Goal: Transaction & Acquisition: Purchase product/service

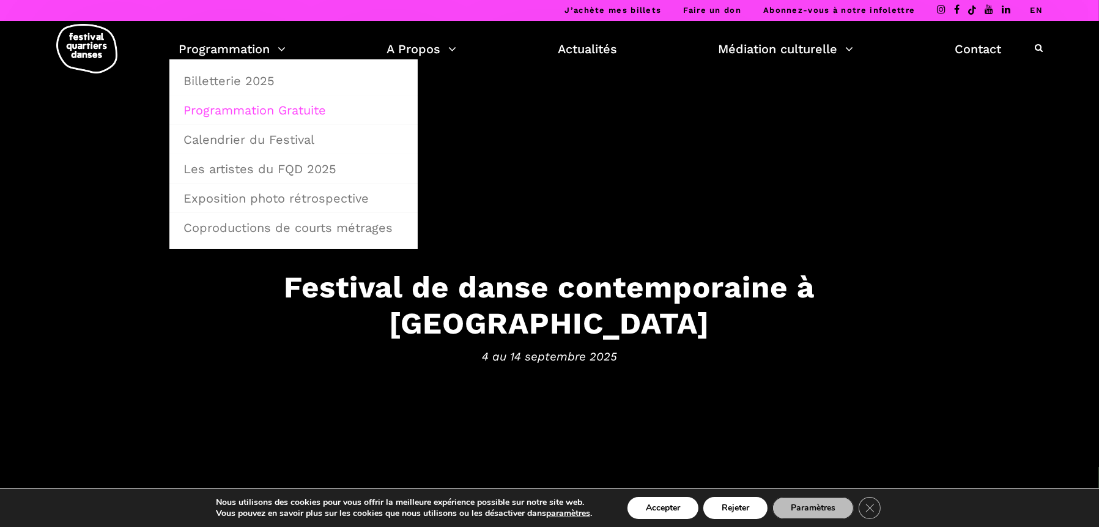
click at [237, 111] on link "Programmation Gratuite" at bounding box center [293, 110] width 235 height 28
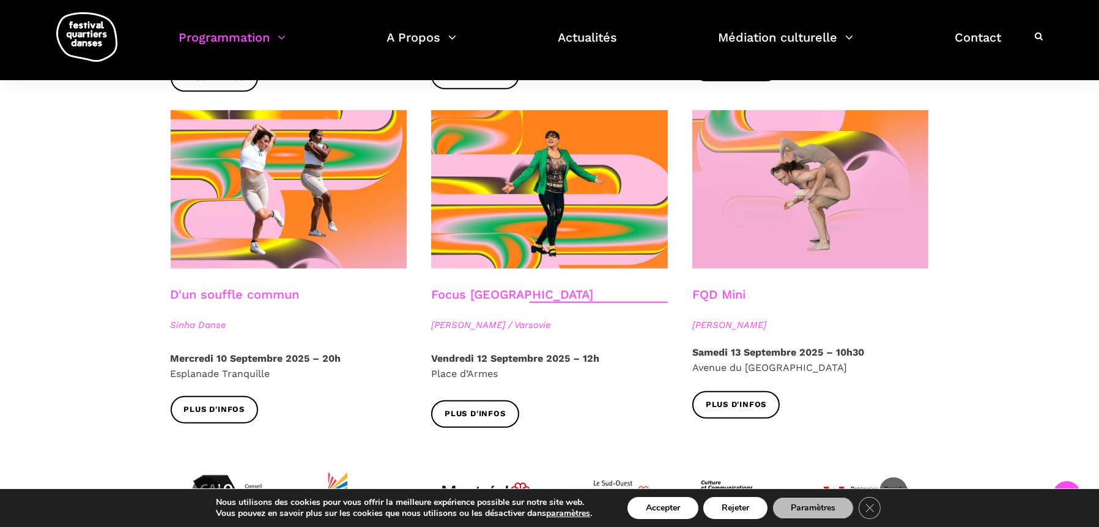
scroll to position [1338, 0]
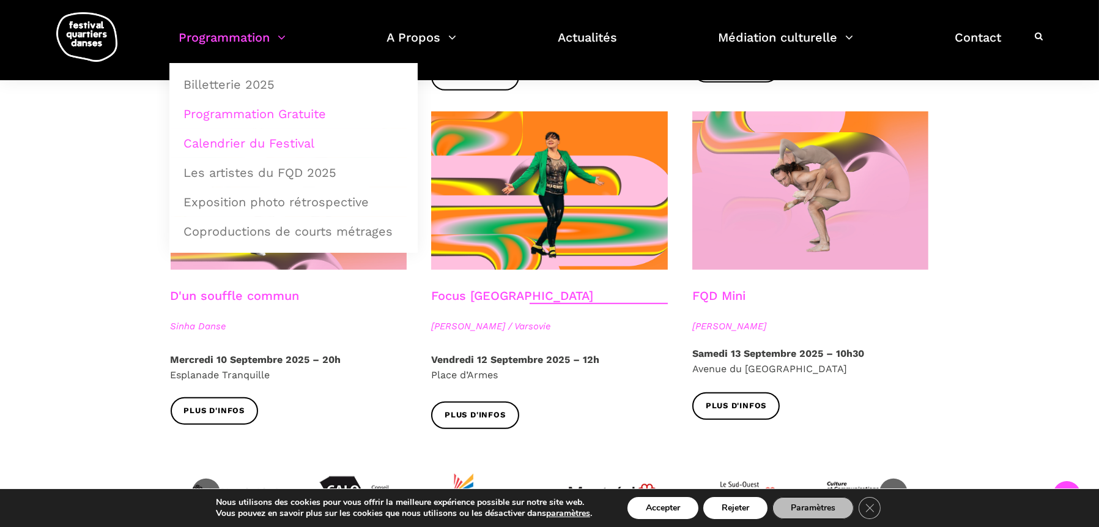
click at [221, 140] on link "Calendrier du Festival" at bounding box center [293, 143] width 235 height 28
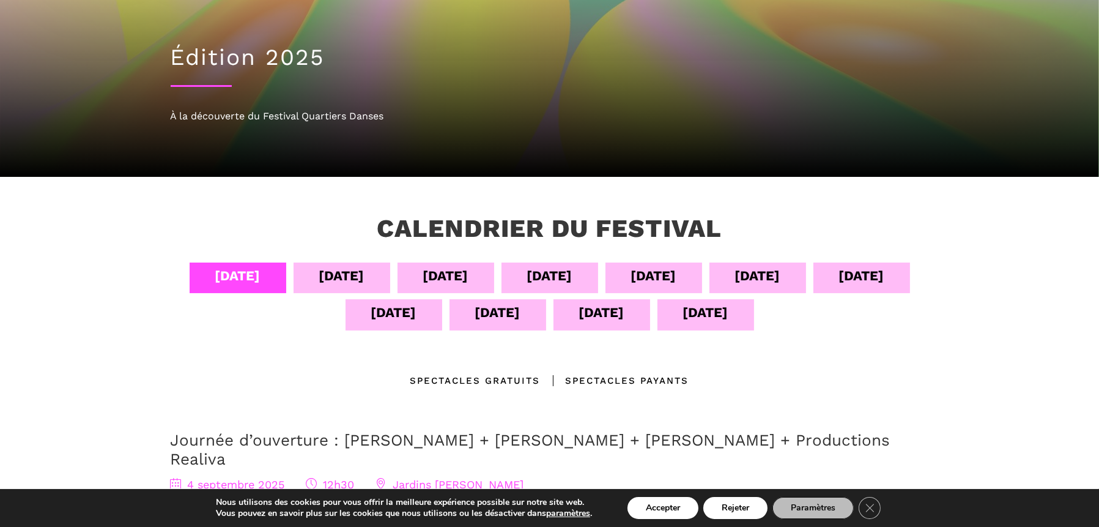
scroll to position [122, 0]
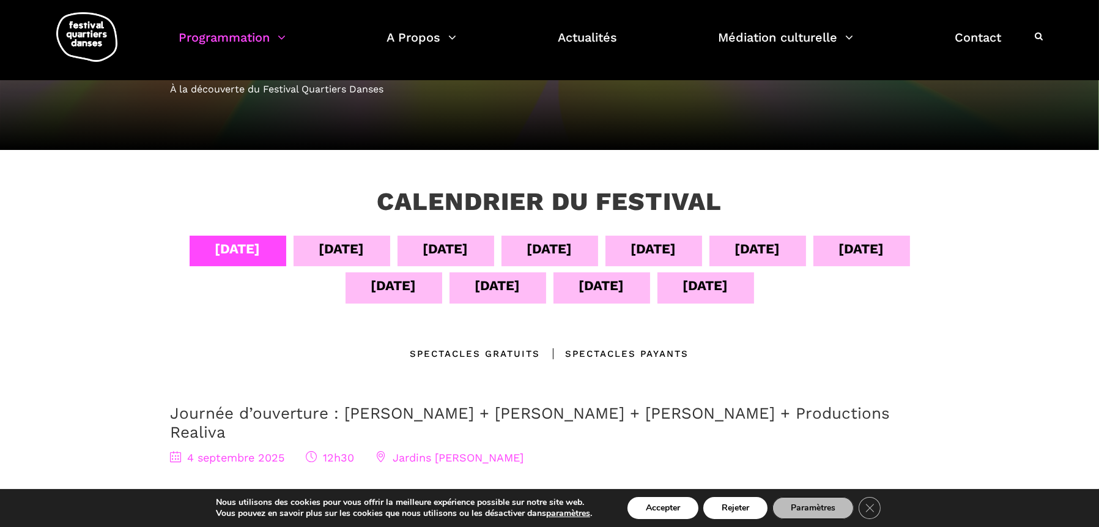
click at [664, 248] on div "08 sept" at bounding box center [653, 248] width 45 height 21
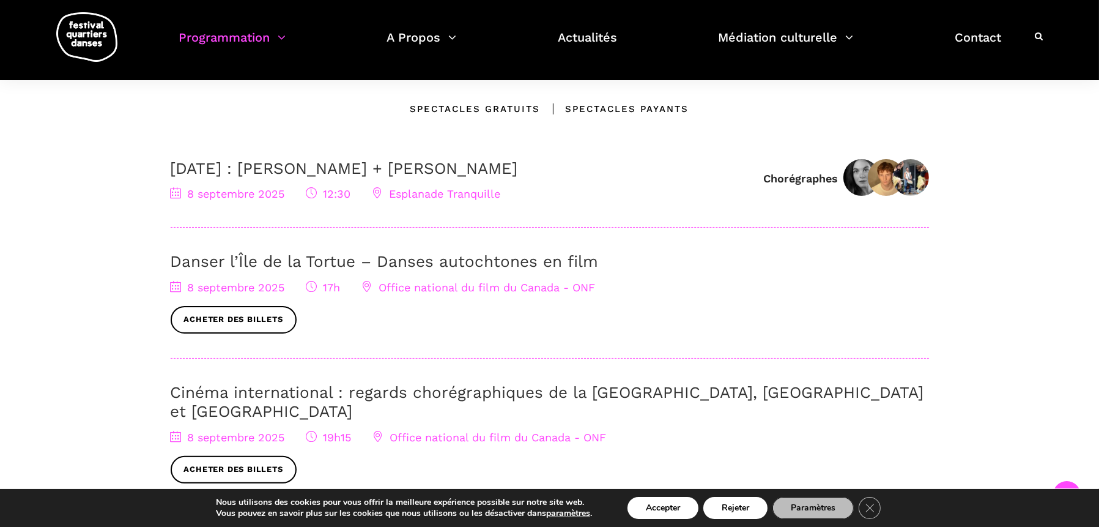
scroll to position [428, 0]
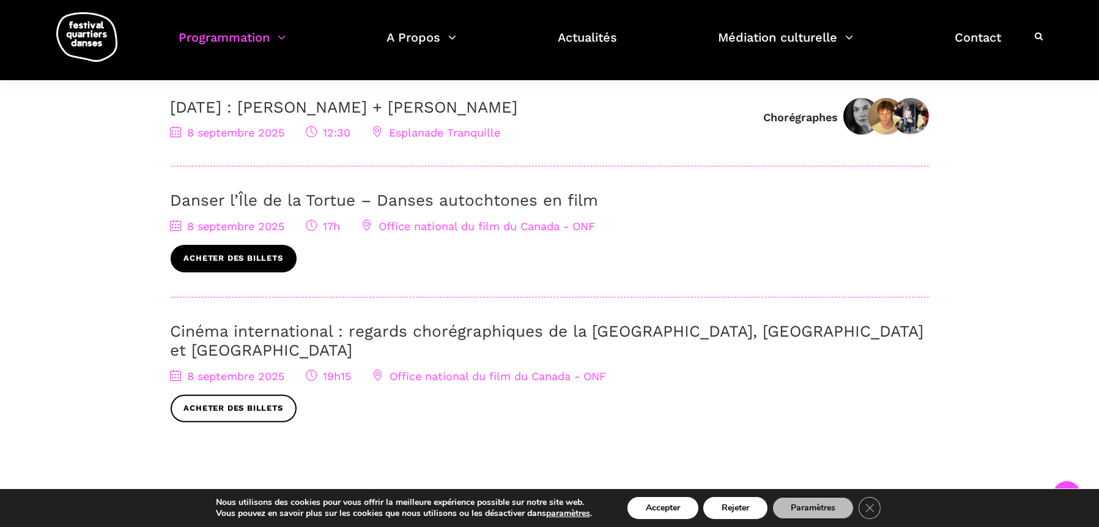
click at [265, 250] on link "Acheter des billets" at bounding box center [234, 259] width 126 height 28
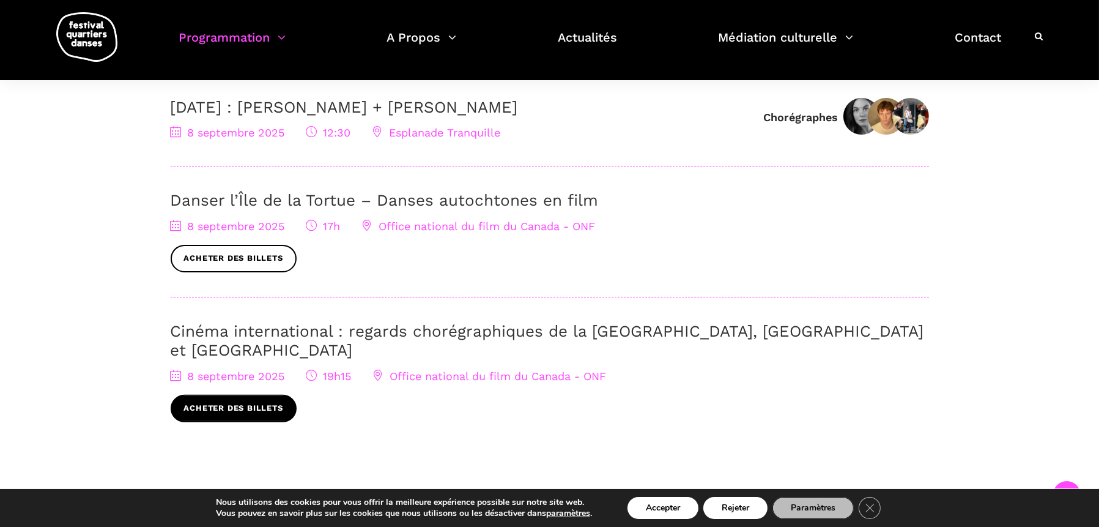
click at [223, 394] on link "Acheter des billets" at bounding box center [234, 408] width 126 height 28
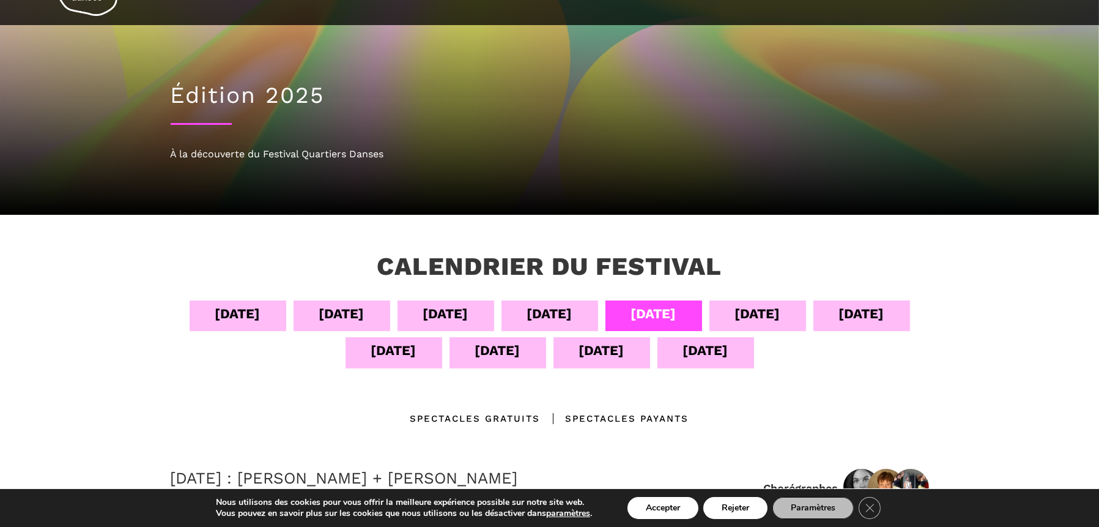
scroll to position [0, 0]
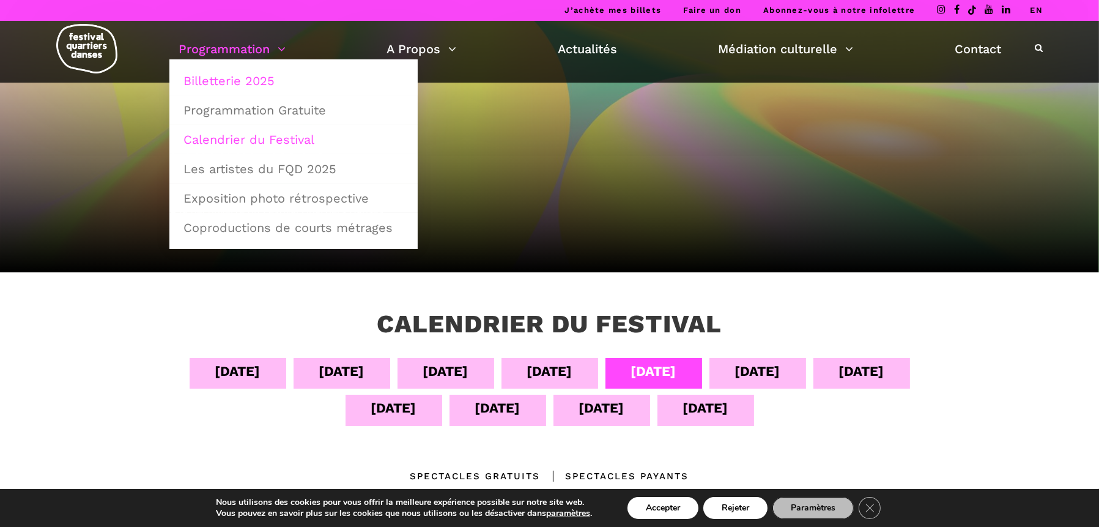
click at [241, 79] on link "Billetterie 2025" at bounding box center [293, 81] width 235 height 28
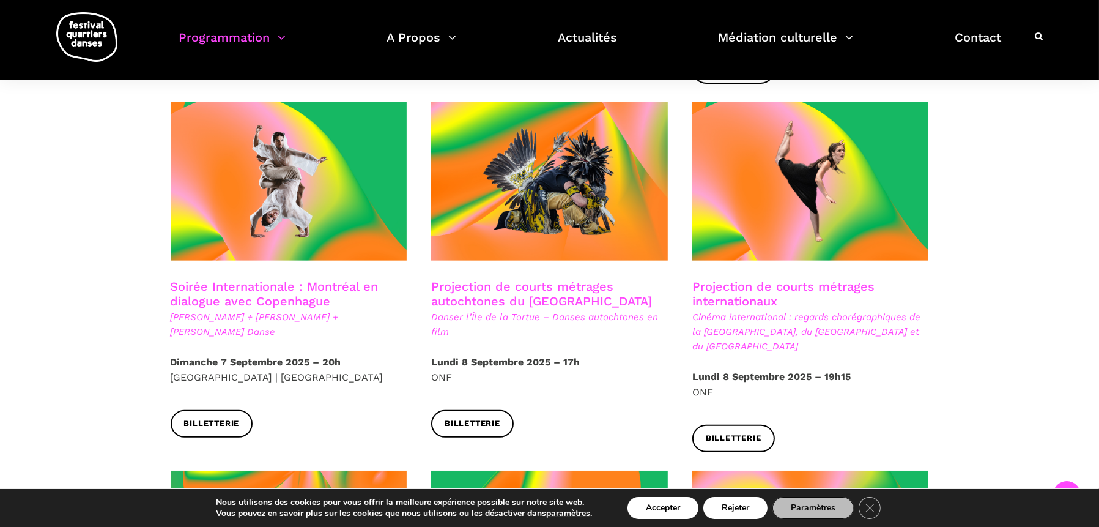
scroll to position [673, 0]
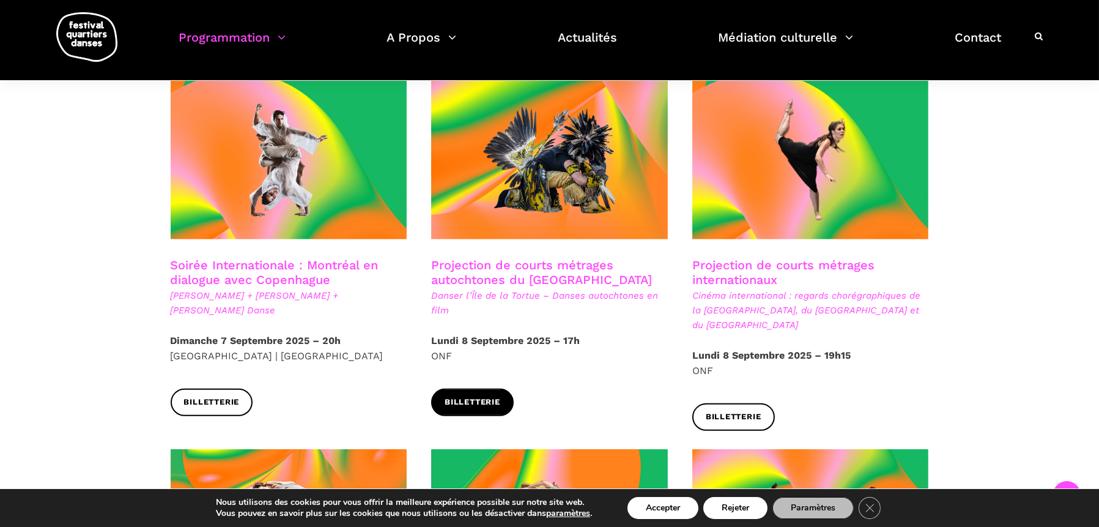
click at [478, 396] on span "Billetterie" at bounding box center [473, 402] width 56 height 13
click at [590, 257] on h3 "Projection de courts métrages autochtones du [GEOGRAPHIC_DATA]" at bounding box center [549, 272] width 237 height 31
drag, startPoint x: 555, startPoint y: 252, endPoint x: 527, endPoint y: 254, distance: 28.2
click at [527, 257] on h3 "Projection de courts métrages autochtones du Québec" at bounding box center [549, 272] width 237 height 31
click at [781, 257] on h3 "Projection de courts métrages internationaux" at bounding box center [810, 272] width 237 height 31
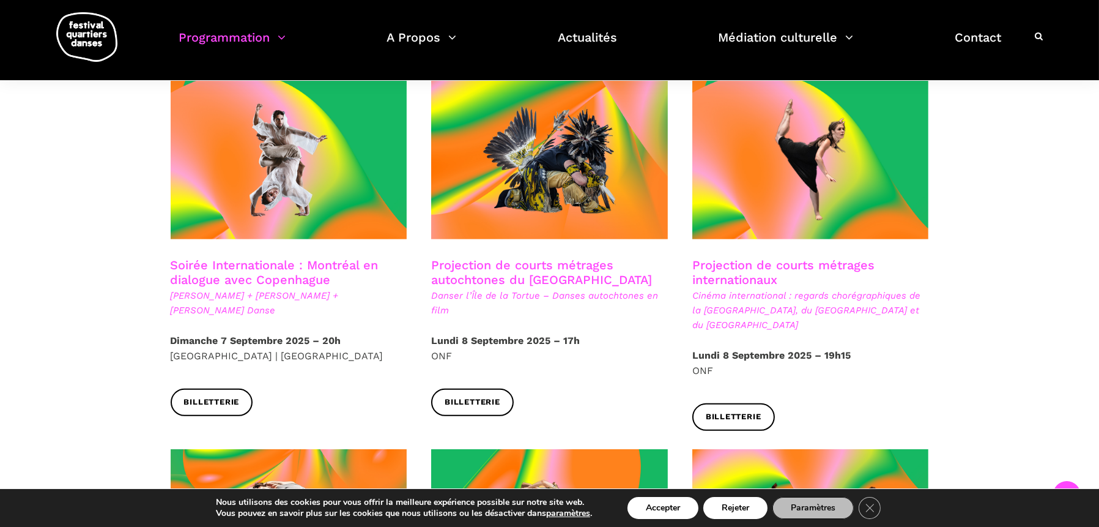
drag, startPoint x: 720, startPoint y: 253, endPoint x: 722, endPoint y: 276, distance: 23.9
click at [724, 288] on span "Cinéma international : regards chorégraphiques de la Pologne, du Royaume-Uni et…" at bounding box center [810, 310] width 237 height 44
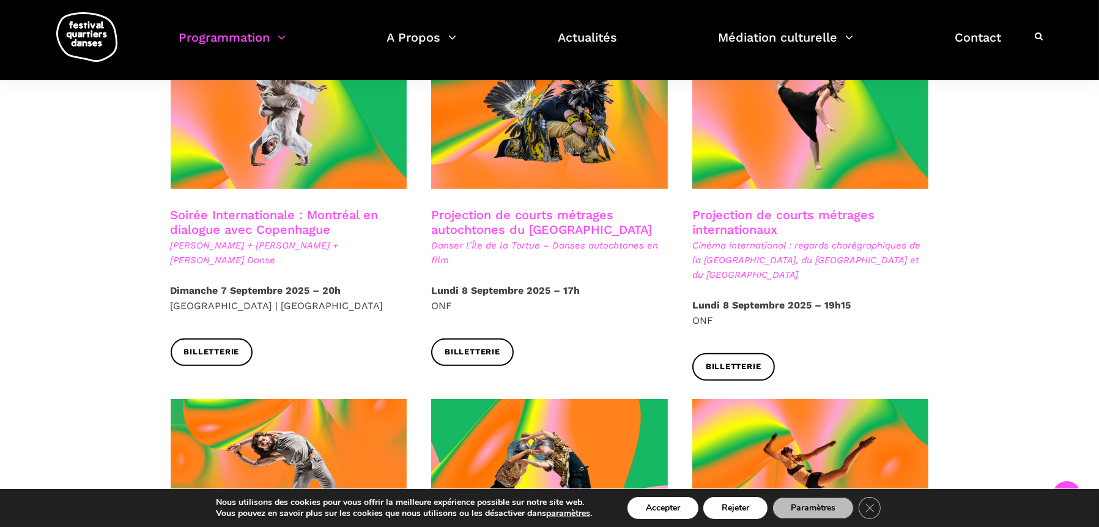
scroll to position [612, 0]
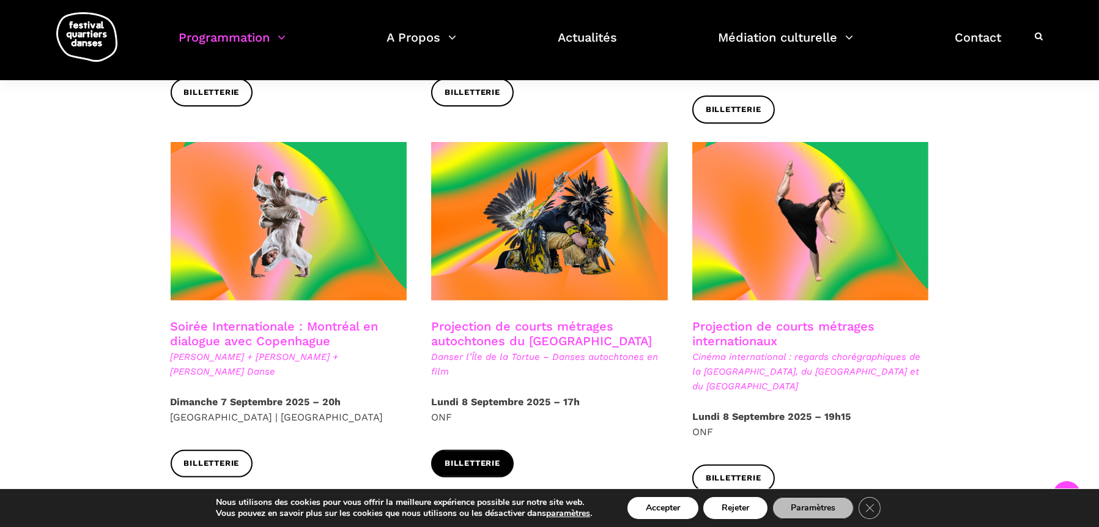
click at [476, 457] on span "Billetterie" at bounding box center [473, 463] width 56 height 13
click at [741, 472] on span "Billetterie" at bounding box center [734, 478] width 56 height 13
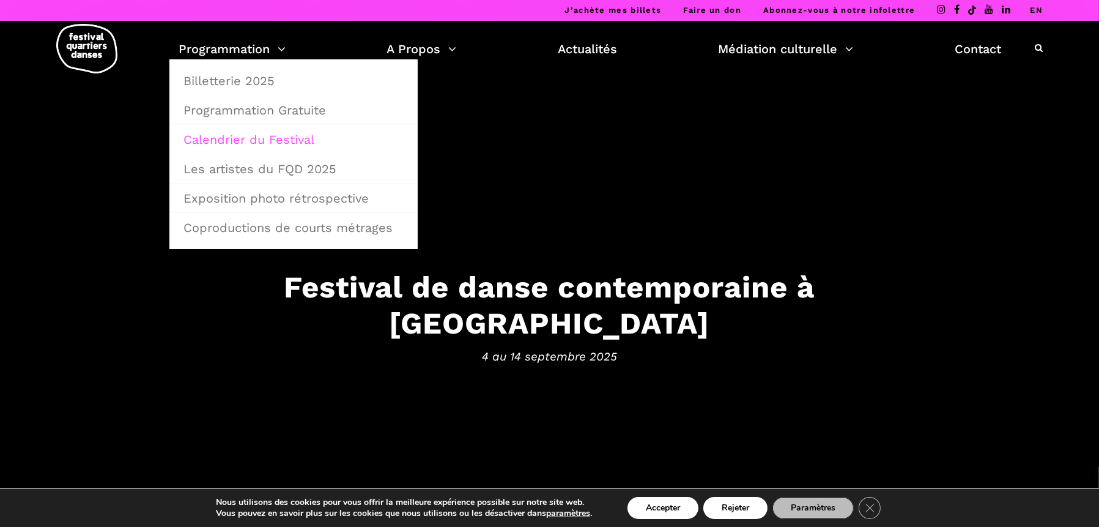
click at [297, 138] on link "Calendrier du Festival" at bounding box center [293, 139] width 235 height 28
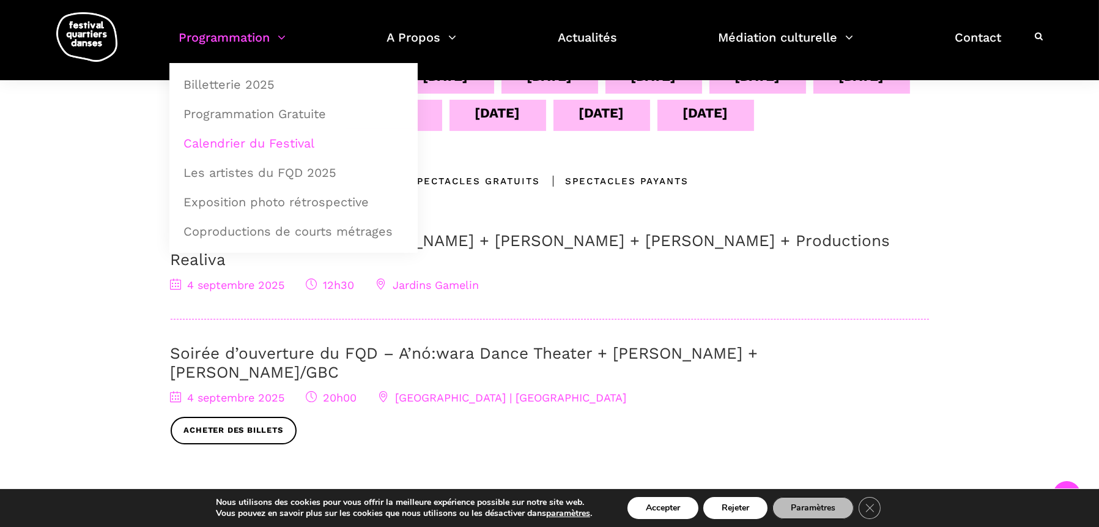
scroll to position [245, 0]
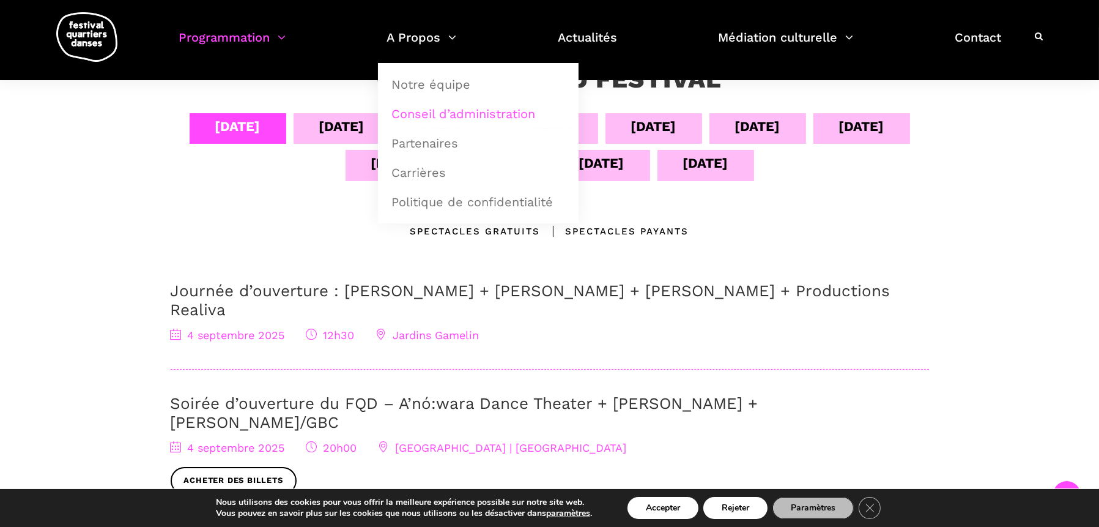
click at [459, 113] on link "Conseil d’administration" at bounding box center [478, 114] width 187 height 28
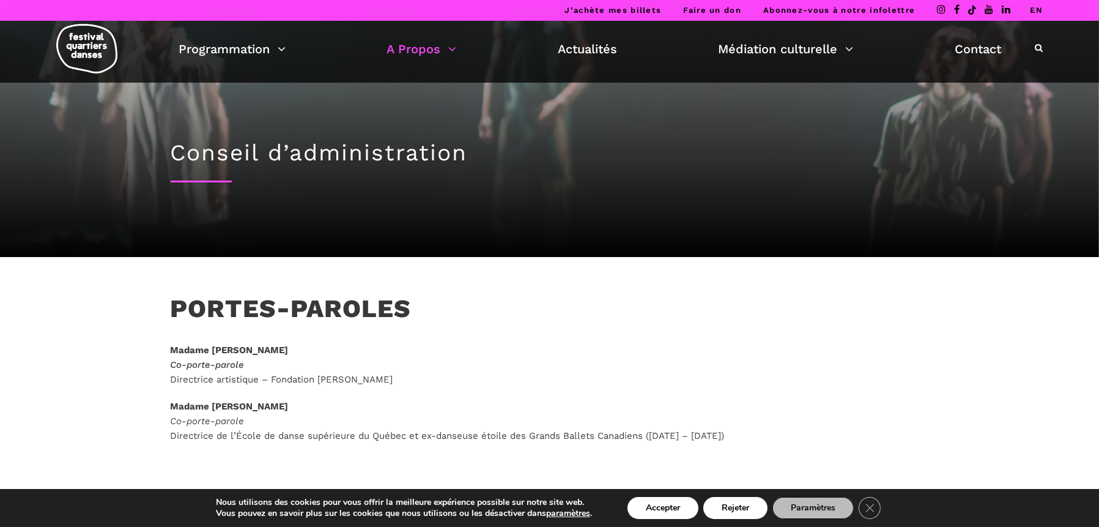
click at [646, 10] on link "J’achète mes billets" at bounding box center [613, 10] width 97 height 9
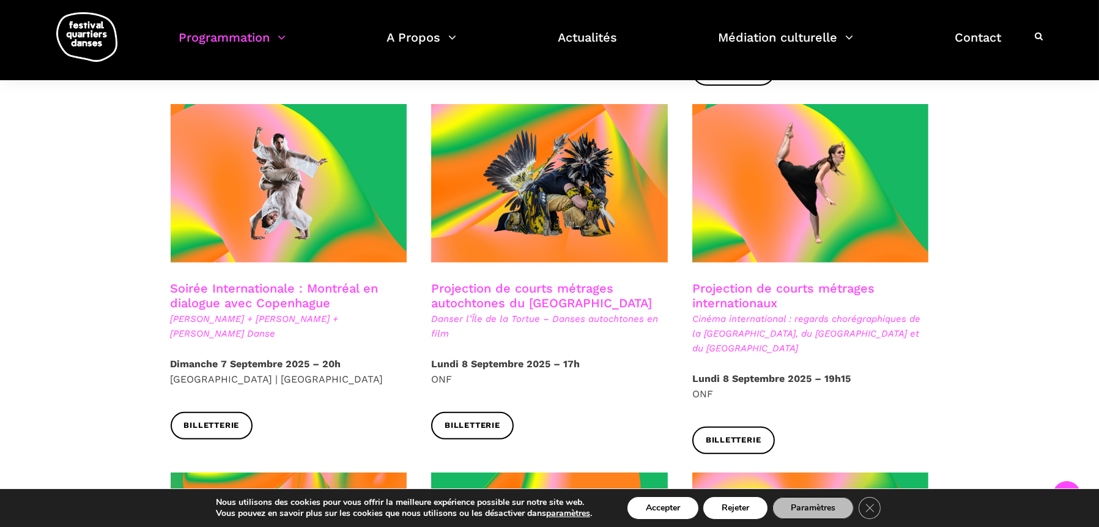
scroll to position [673, 0]
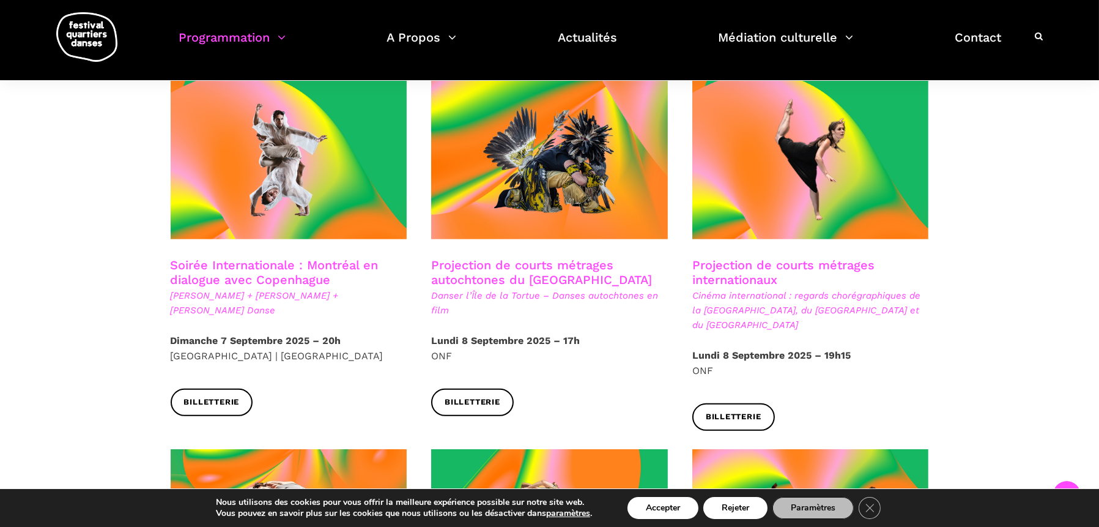
drag, startPoint x: 755, startPoint y: 253, endPoint x: 727, endPoint y: 250, distance: 28.8
click at [727, 257] on h3 "Projection de courts métrages internationaux" at bounding box center [810, 272] width 237 height 31
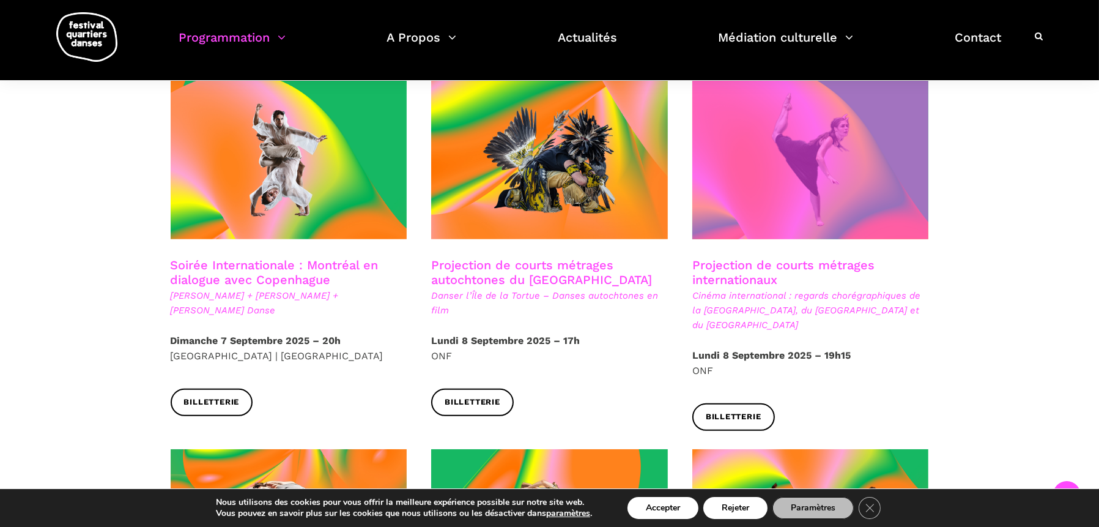
click at [767, 209] on span at bounding box center [810, 160] width 237 height 158
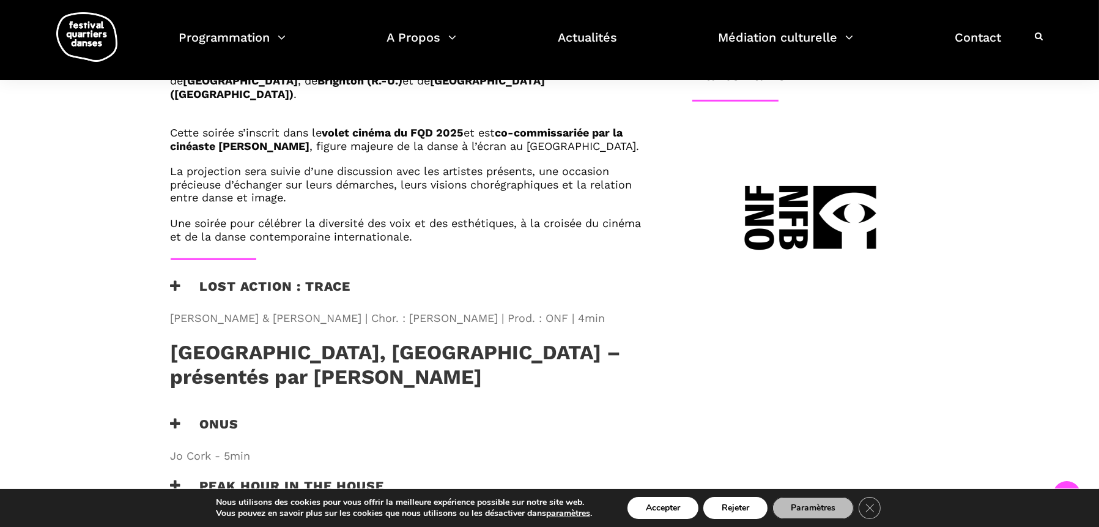
scroll to position [795, 0]
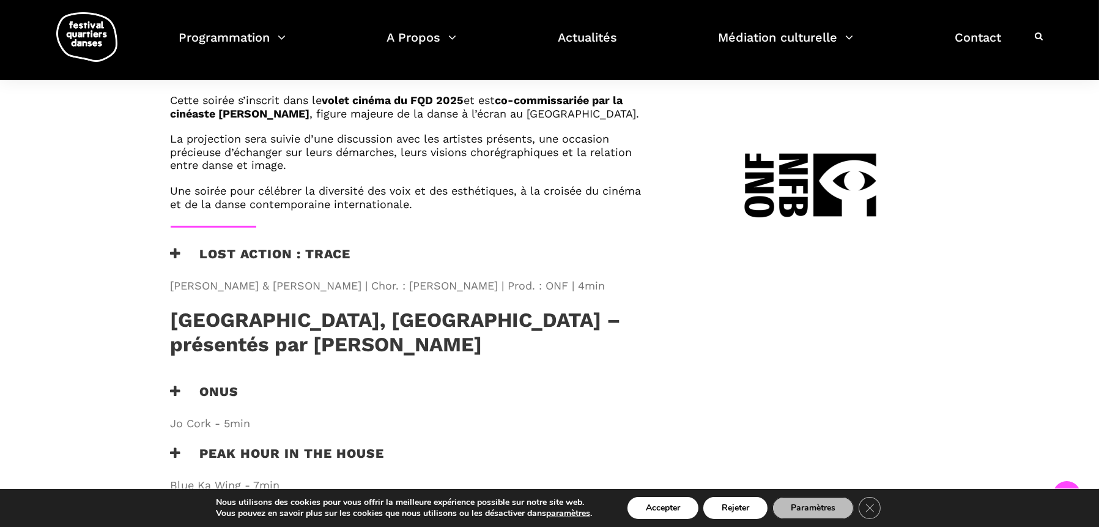
click at [204, 246] on h3 "Lost Action : Trace" at bounding box center [261, 261] width 180 height 31
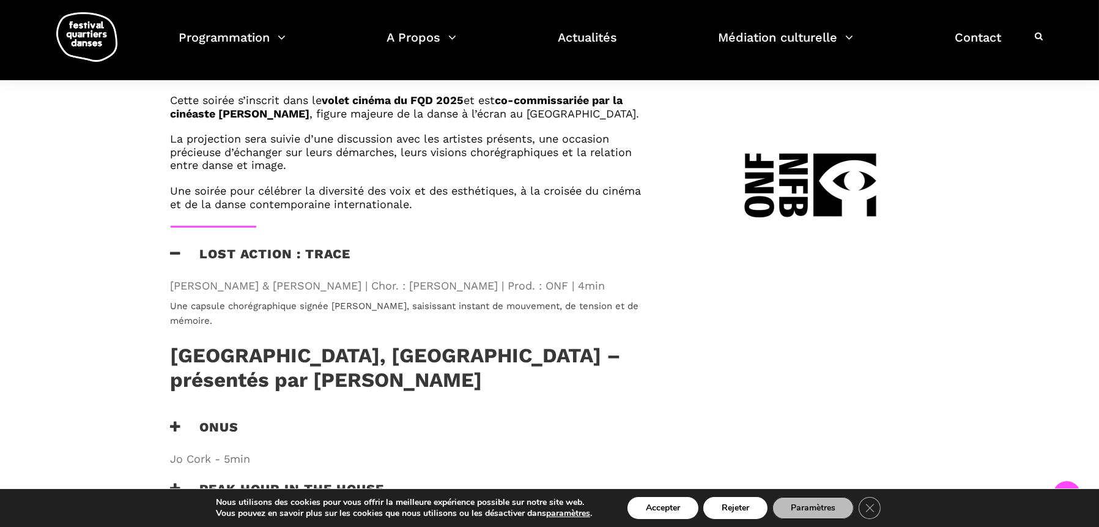
click at [178, 420] on icon at bounding box center [176, 426] width 11 height 13
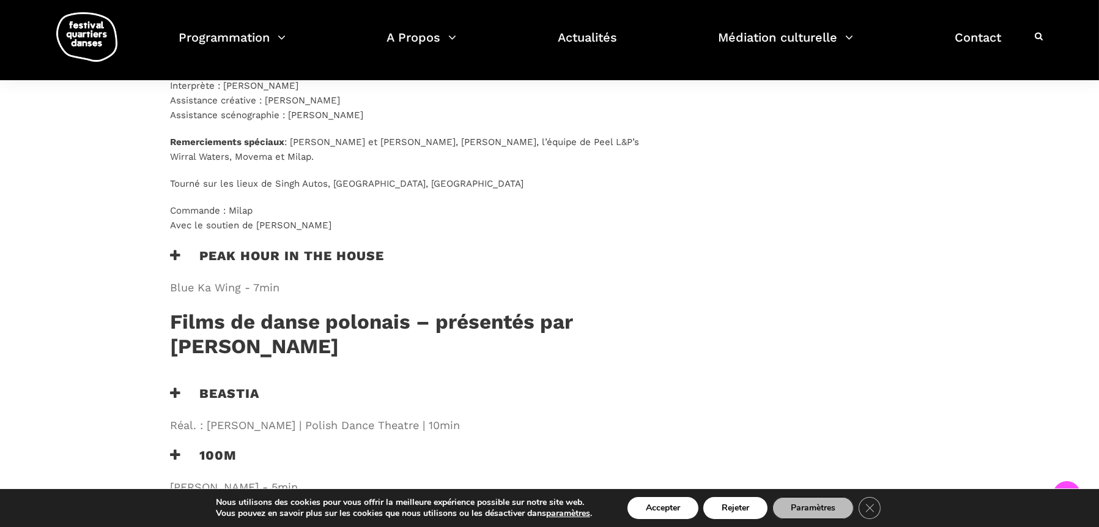
scroll to position [1774, 0]
click at [306, 247] on h3 "Peak Hour in the House" at bounding box center [278, 262] width 214 height 31
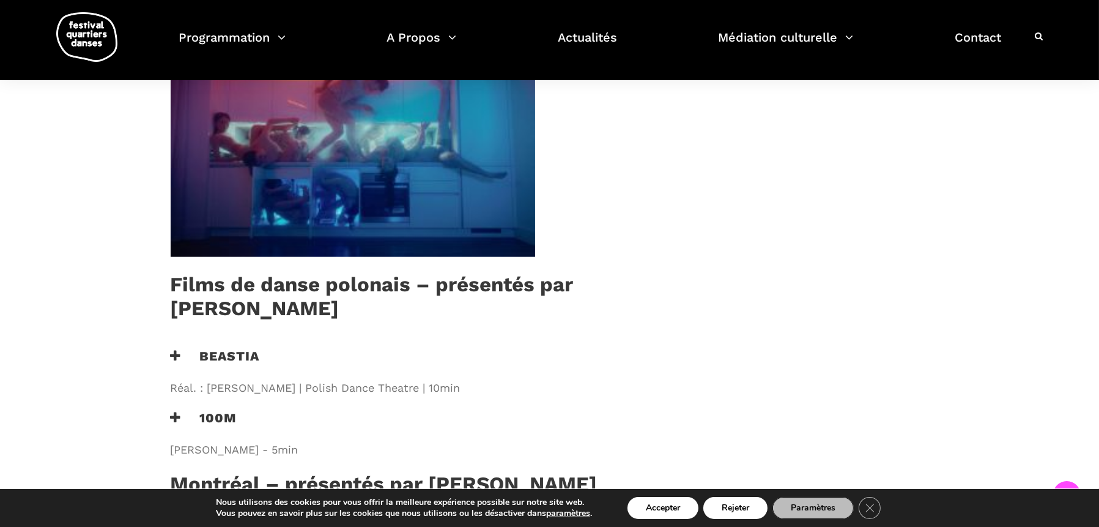
scroll to position [2079, 0]
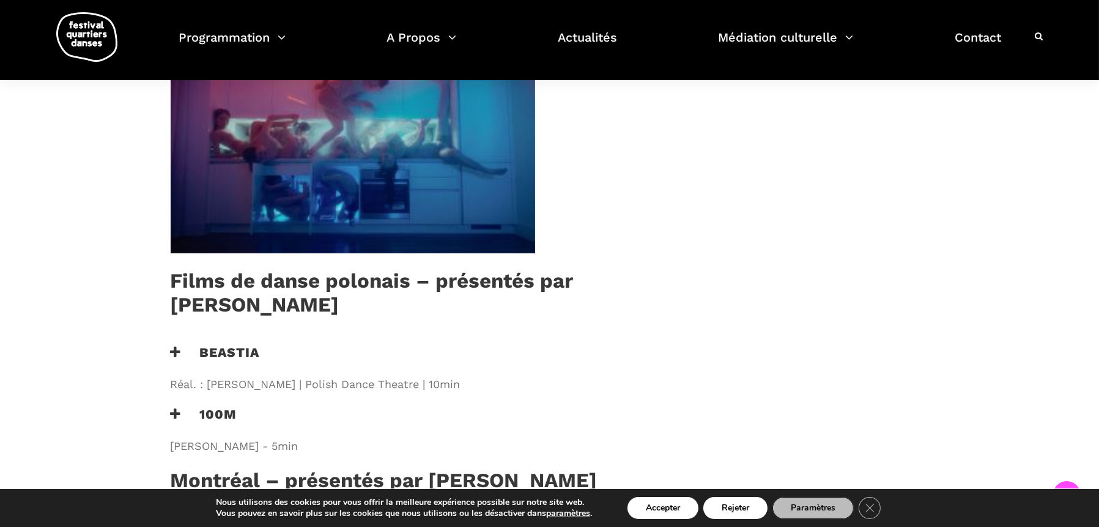
click at [213, 344] on h3 "Beastia" at bounding box center [215, 359] width 89 height 31
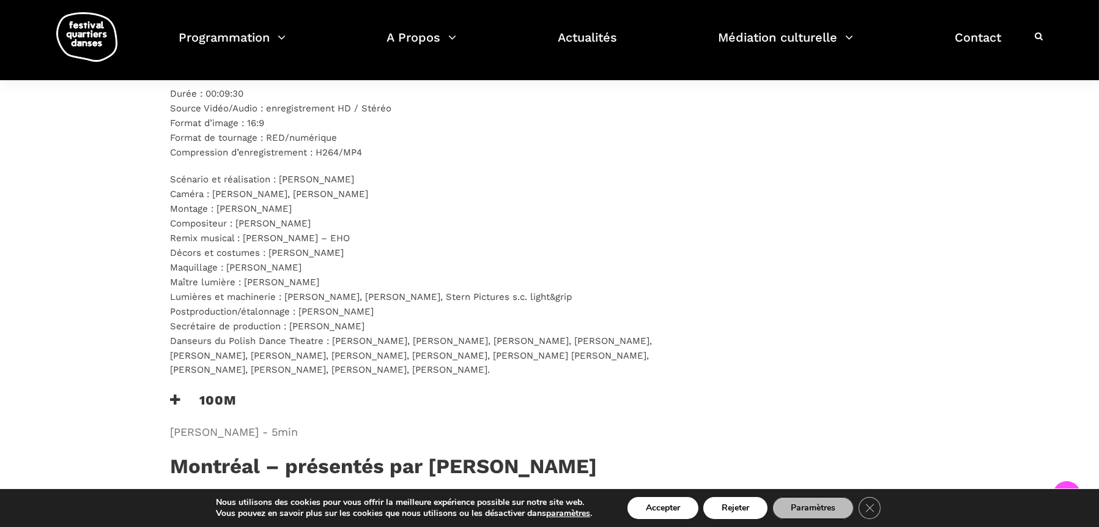
scroll to position [2936, 0]
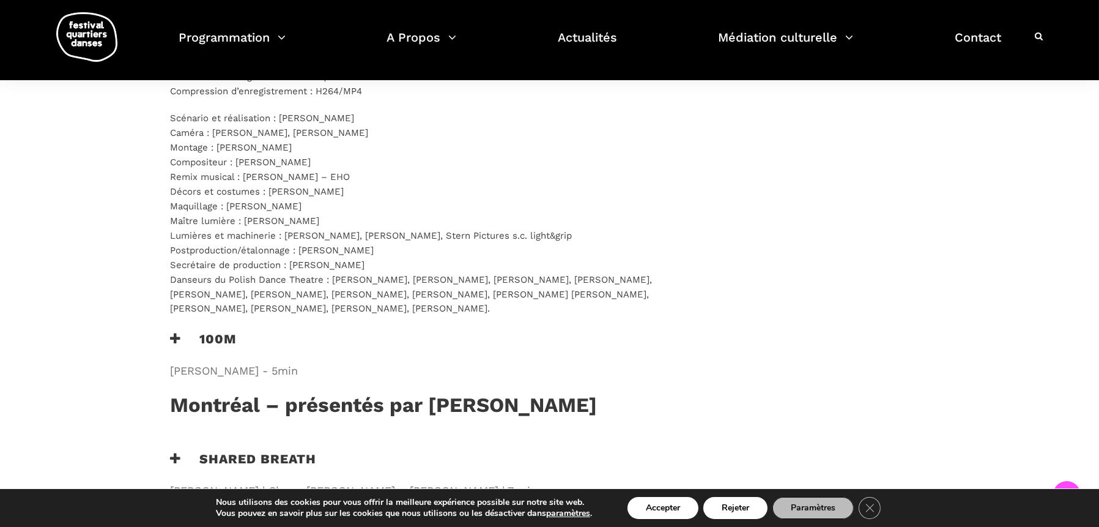
click at [212, 331] on h3 "100m" at bounding box center [204, 346] width 67 height 31
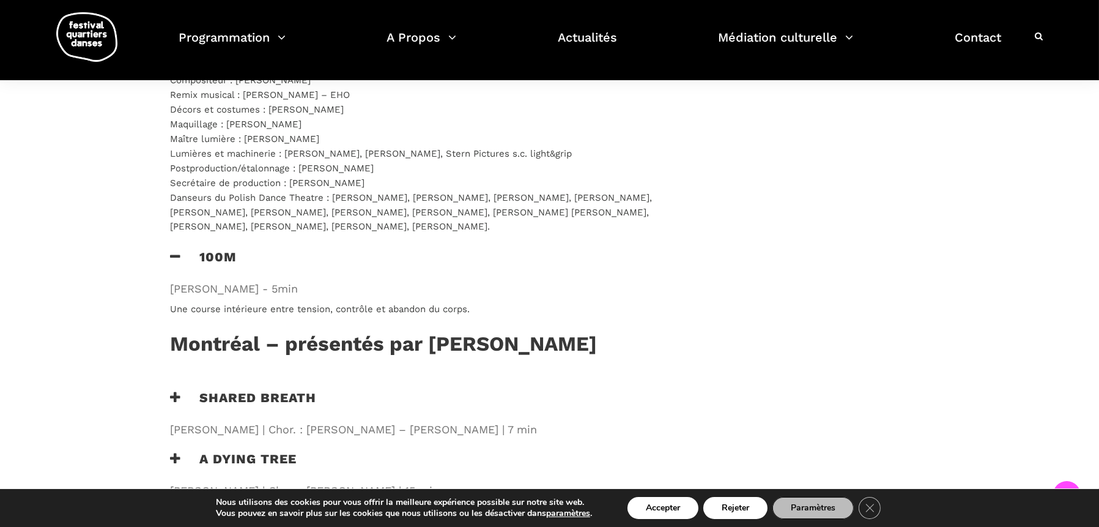
scroll to position [3058, 0]
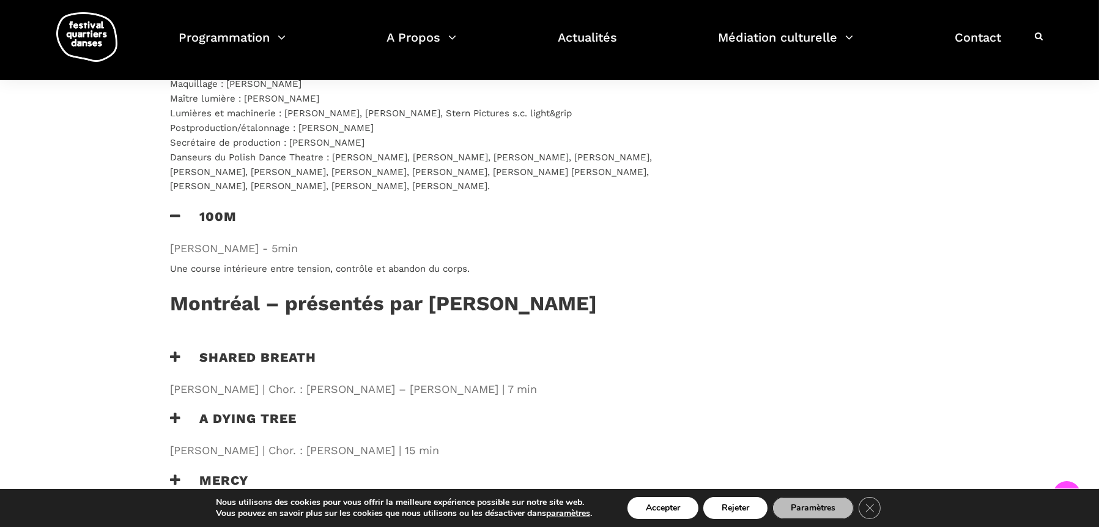
drag, startPoint x: 193, startPoint y: 300, endPoint x: 311, endPoint y: 299, distance: 118.0
click at [193, 350] on h3 "Shared Breath" at bounding box center [244, 365] width 146 height 31
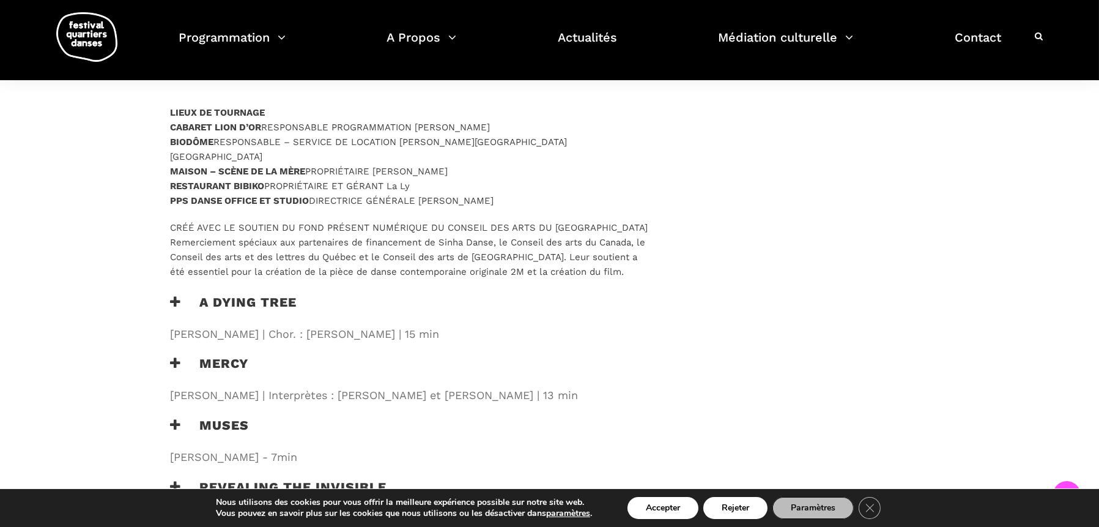
scroll to position [4526, 0]
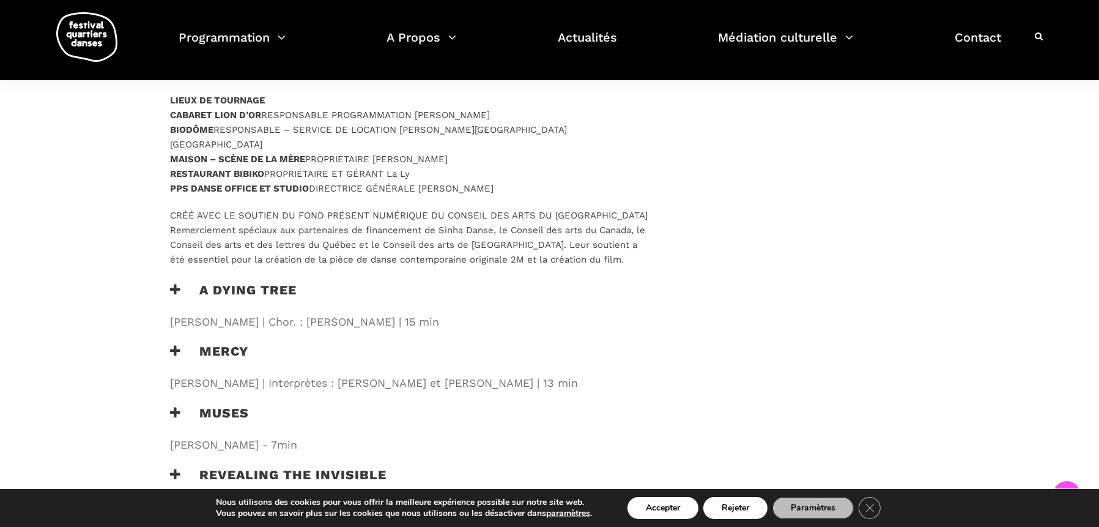
click at [249, 282] on h3 "A Dying Tree" at bounding box center [234, 297] width 127 height 31
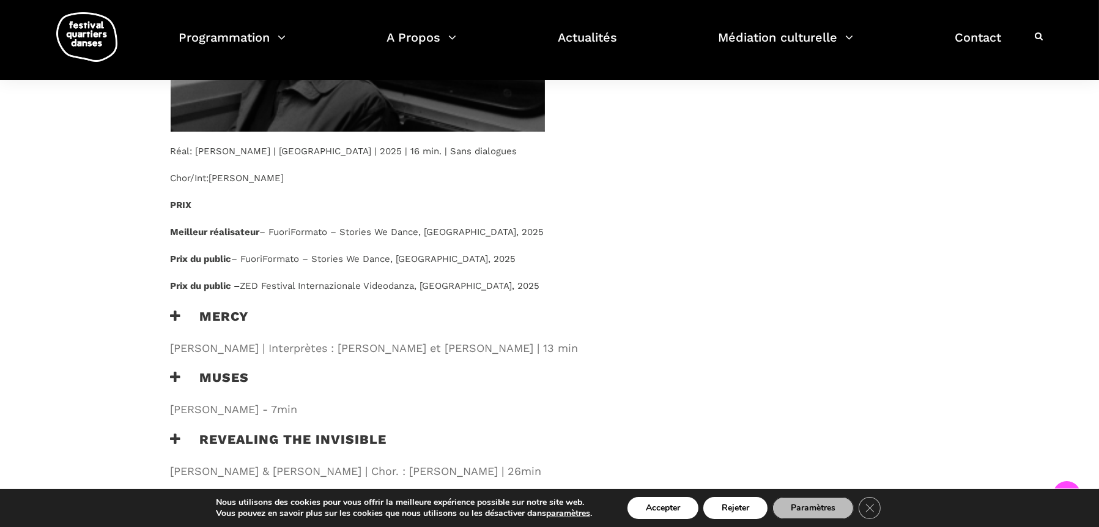
scroll to position [5015, 0]
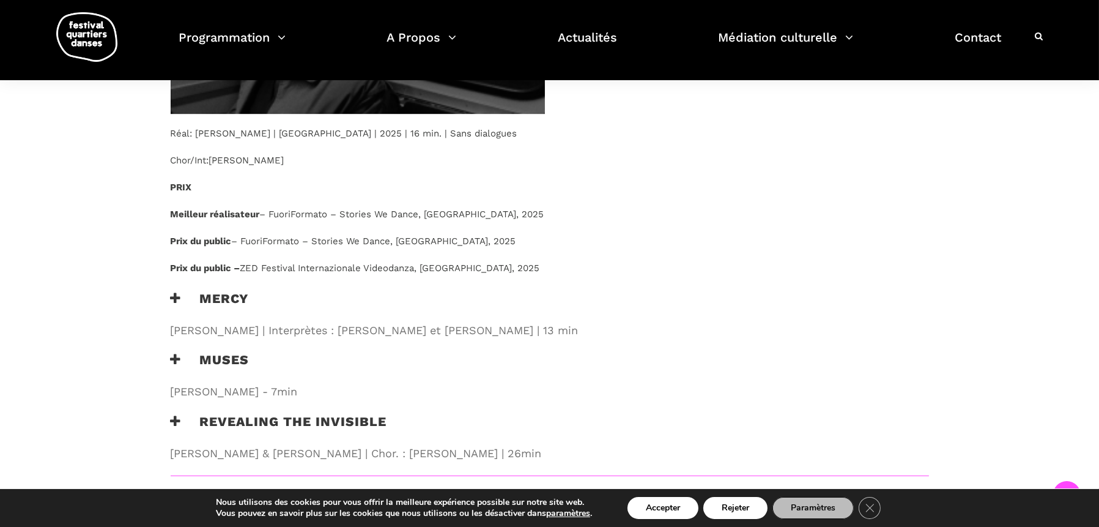
click at [212, 291] on h3 "Mercy" at bounding box center [210, 306] width 78 height 31
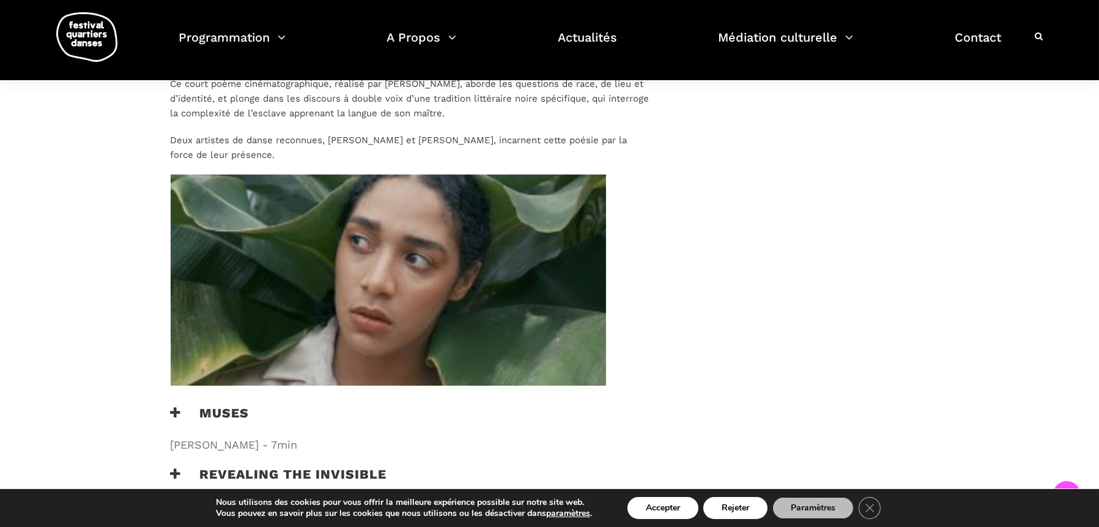
scroll to position [5382, 0]
click at [242, 404] on h3 "Muses" at bounding box center [210, 419] width 79 height 31
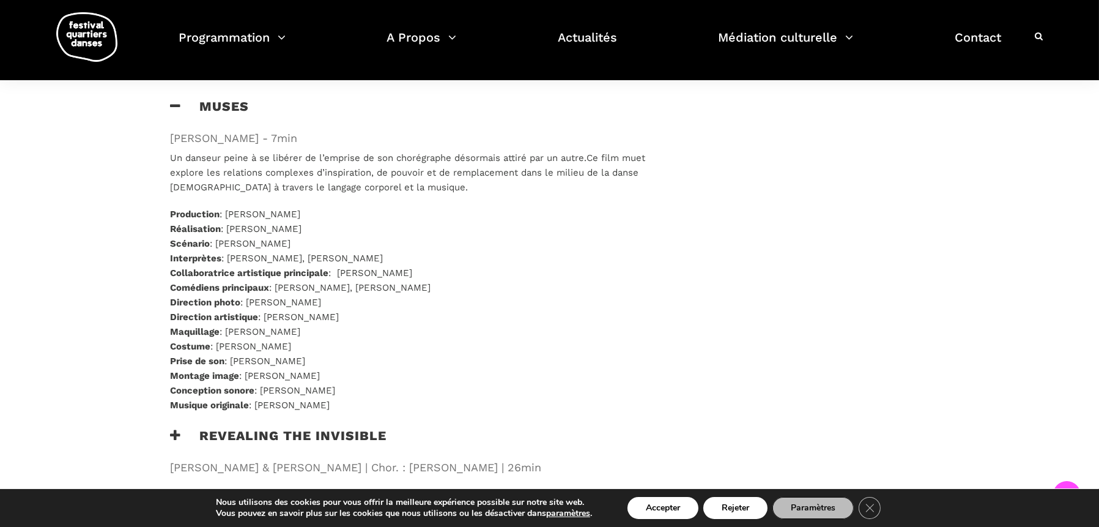
scroll to position [5810, 0]
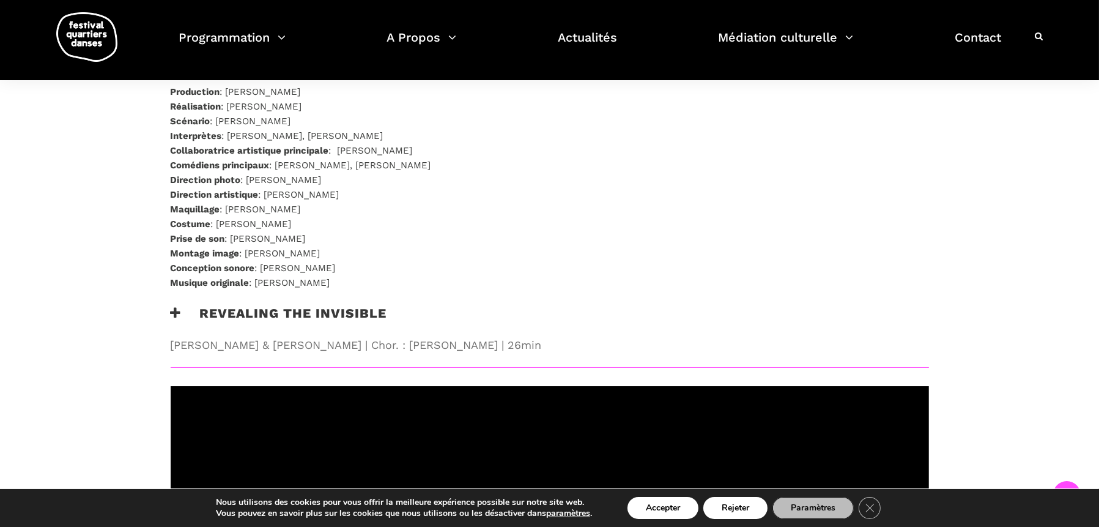
click at [289, 235] on div "Un danseur peine à se libérer de l’emprise de son chorégraphe désormais attiré …" at bounding box center [411, 166] width 506 height 277
click at [352, 305] on h3 "Revealing the Invisible" at bounding box center [279, 320] width 217 height 31
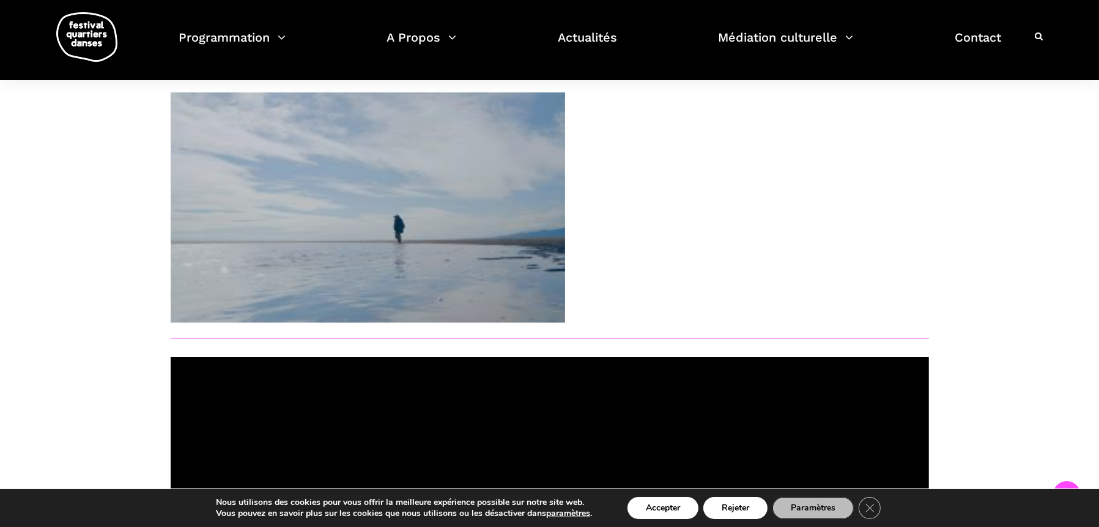
scroll to position [6444, 0]
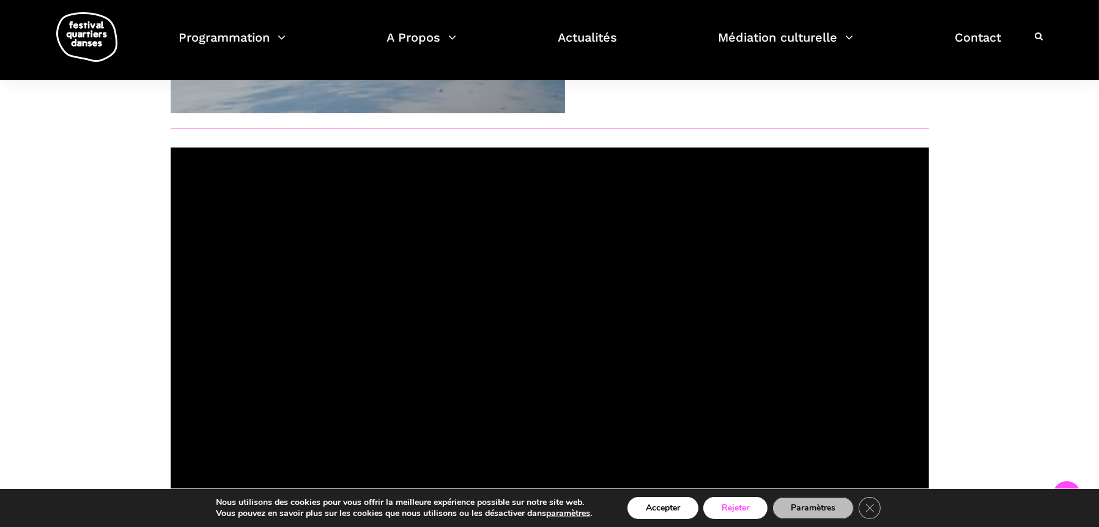
click at [738, 500] on button "Rejeter" at bounding box center [735, 508] width 64 height 22
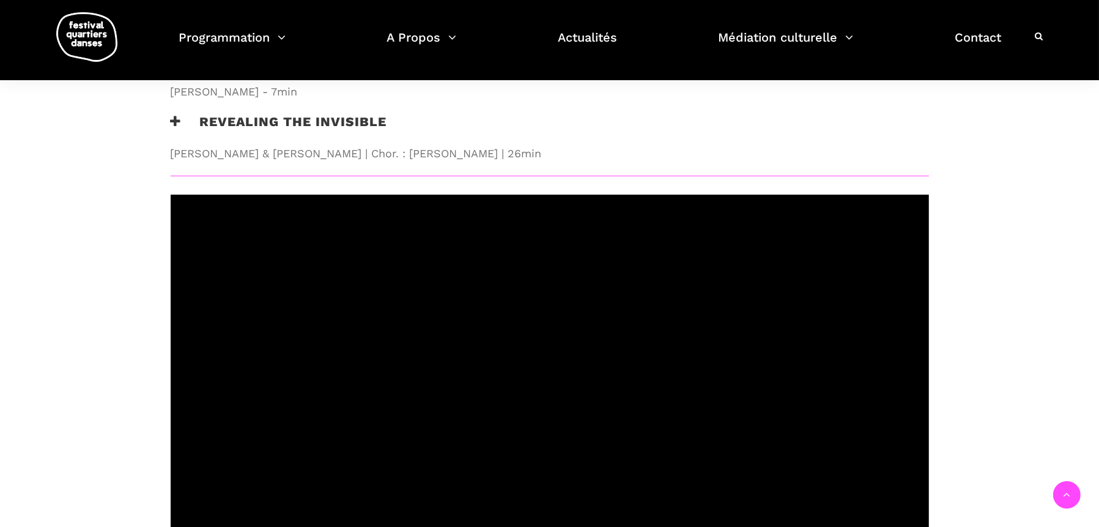
scroll to position [1755, 0]
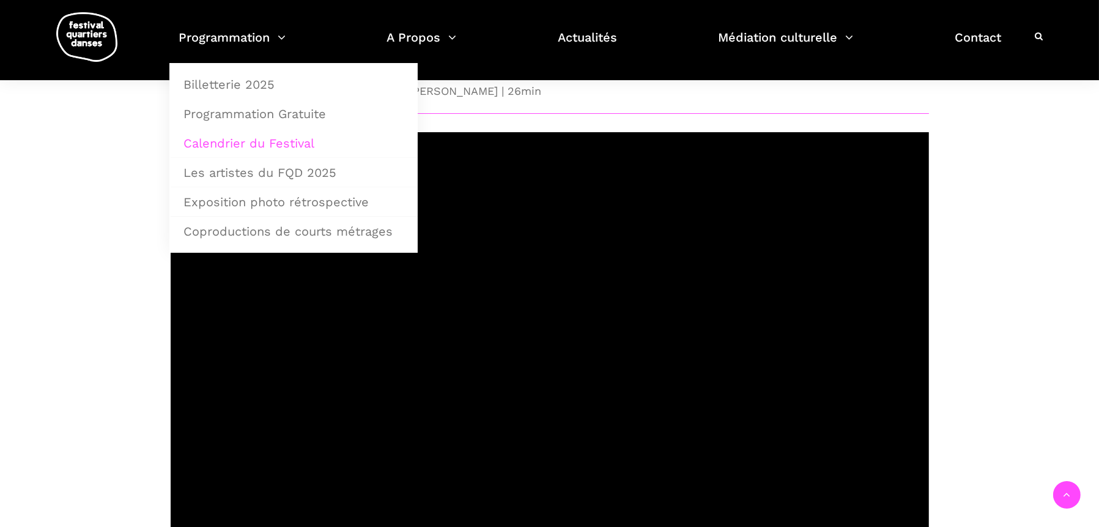
click at [292, 141] on link "Calendrier du Festival" at bounding box center [293, 143] width 235 height 28
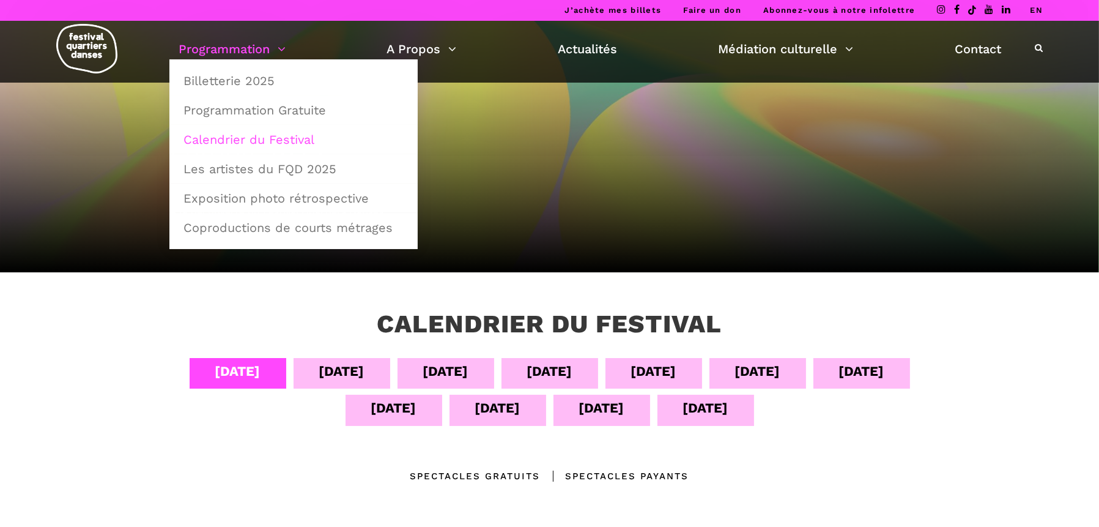
click at [280, 46] on link "Programmation" at bounding box center [232, 49] width 107 height 21
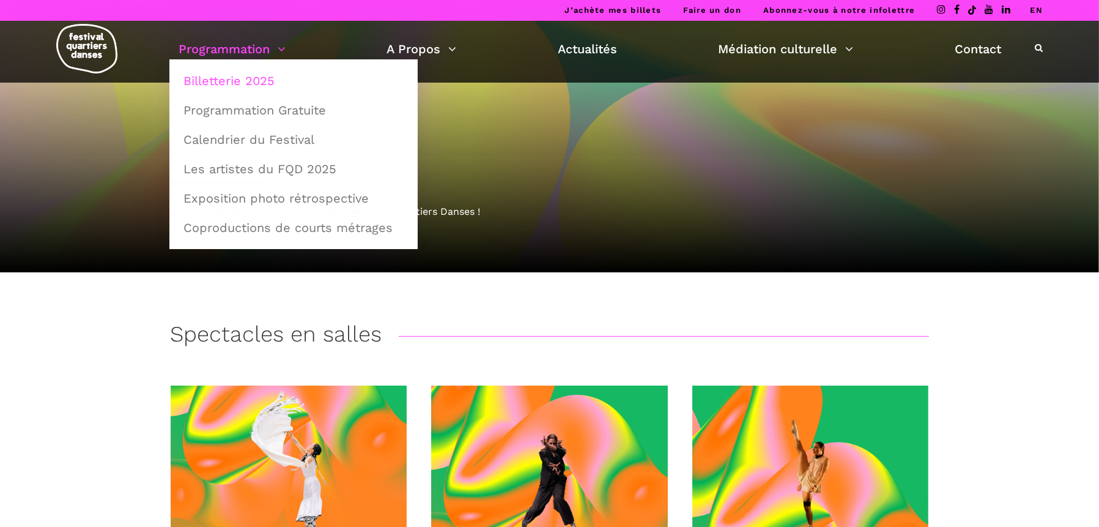
click at [265, 77] on link "Billetterie 2025" at bounding box center [293, 81] width 235 height 28
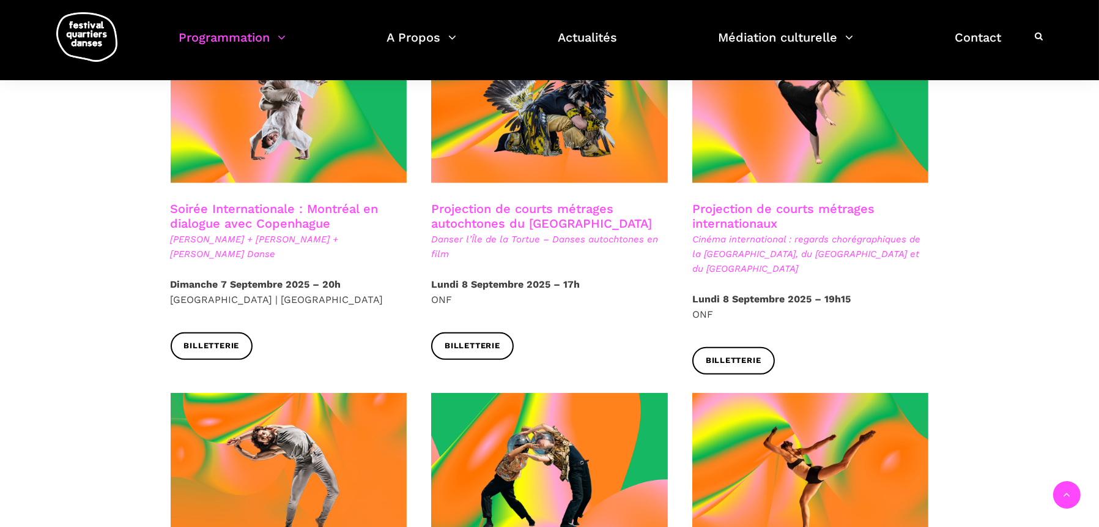
scroll to position [734, 0]
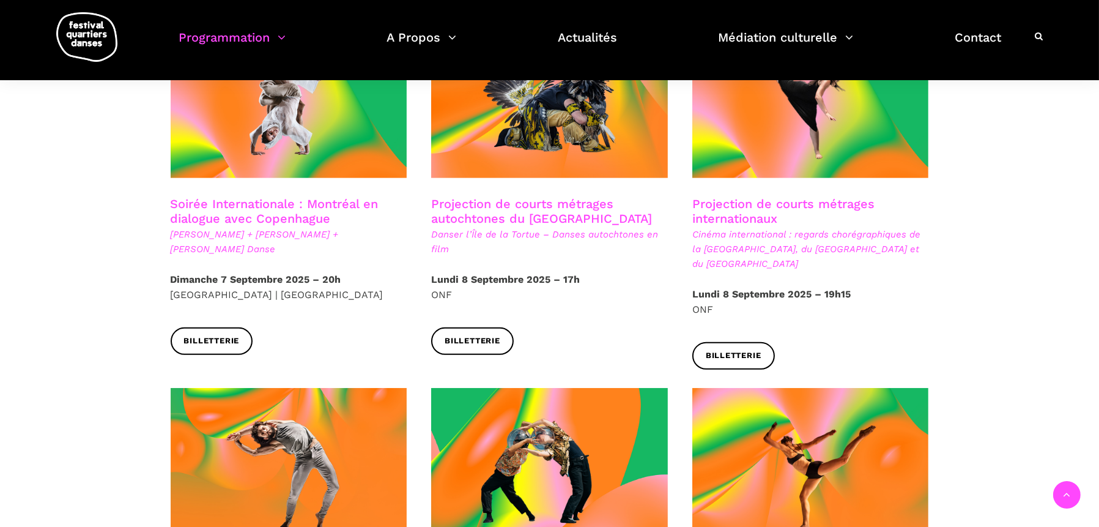
click at [505, 196] on h3 "Projection de courts métrages autochtones du Québec" at bounding box center [549, 211] width 237 height 31
click at [515, 196] on h3 "Projection de courts métrages autochtones du Québec" at bounding box center [549, 211] width 237 height 31
click at [517, 227] on span "Danser l’Île de la Tortue – Danses autochtones en film" at bounding box center [549, 241] width 237 height 29
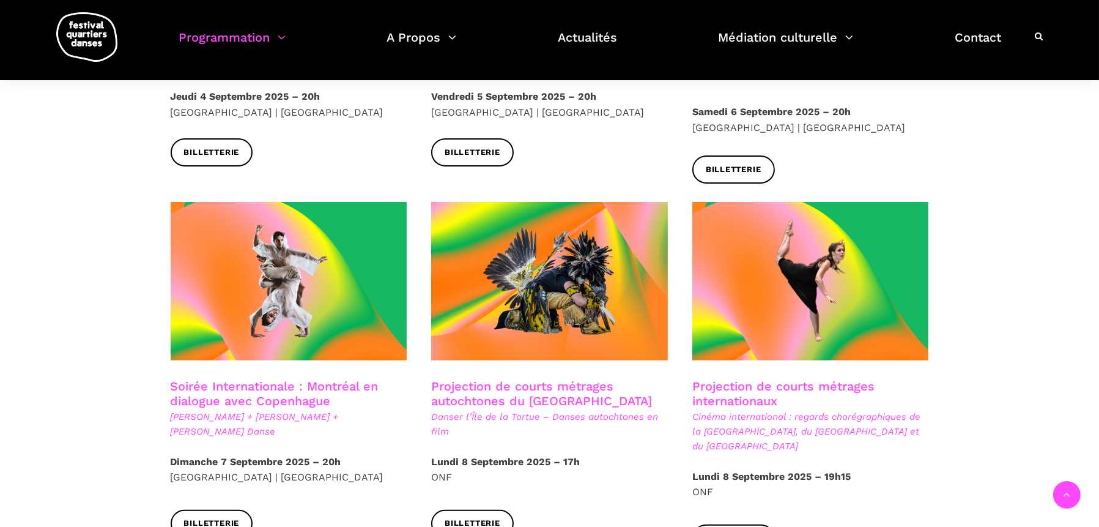
scroll to position [550, 0]
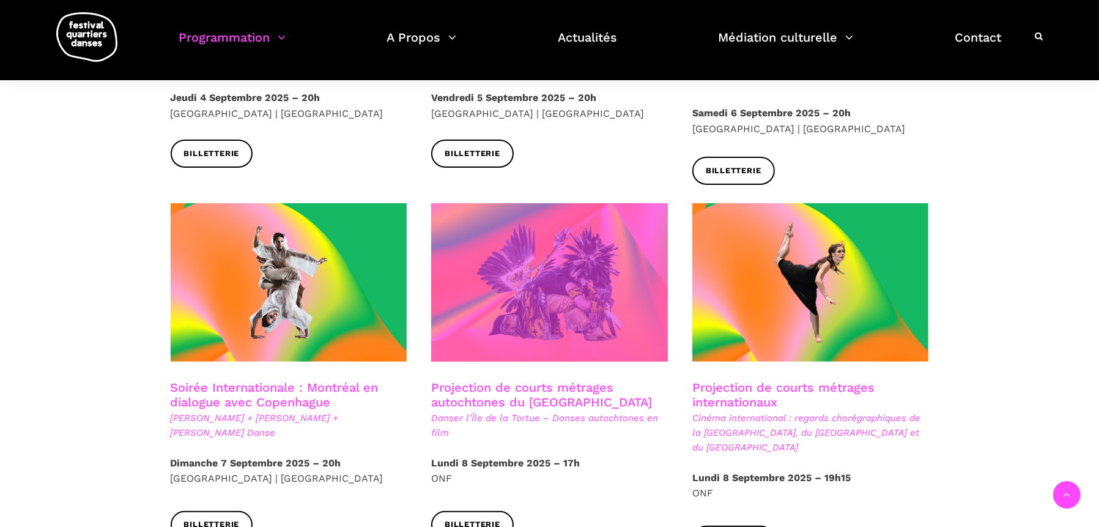
click at [560, 234] on span at bounding box center [549, 282] width 237 height 158
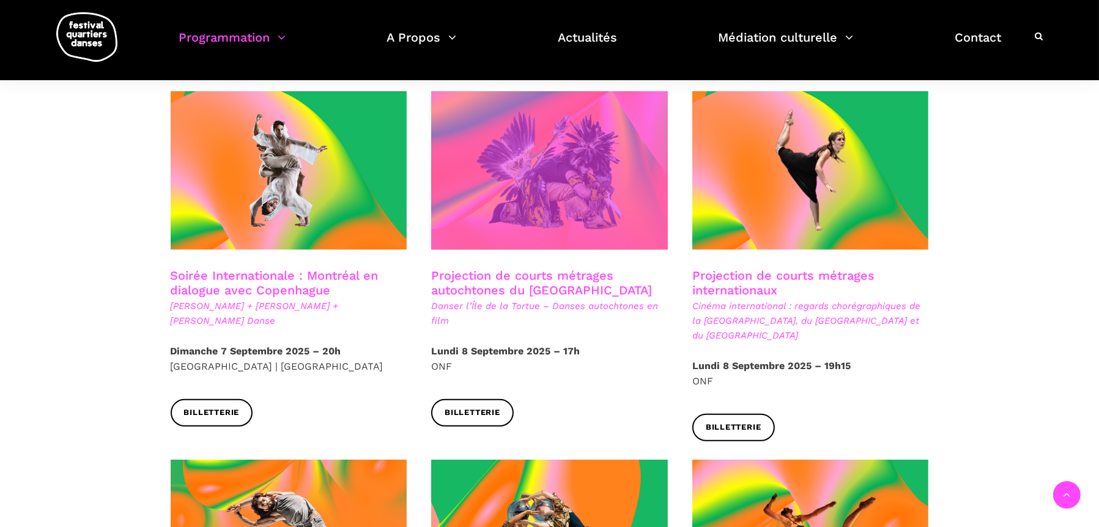
scroll to position [673, 0]
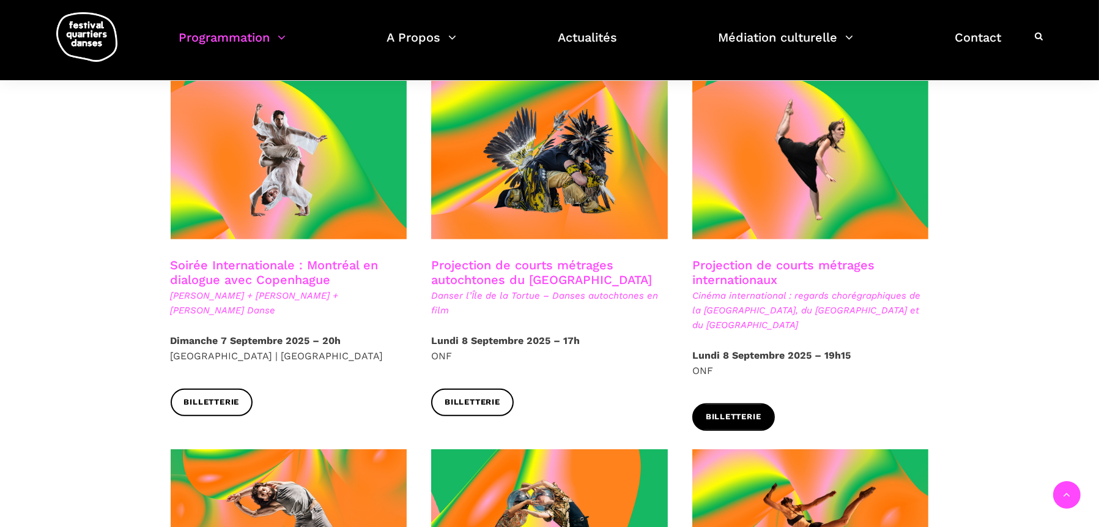
click at [746, 410] on span "Billetterie" at bounding box center [734, 416] width 56 height 13
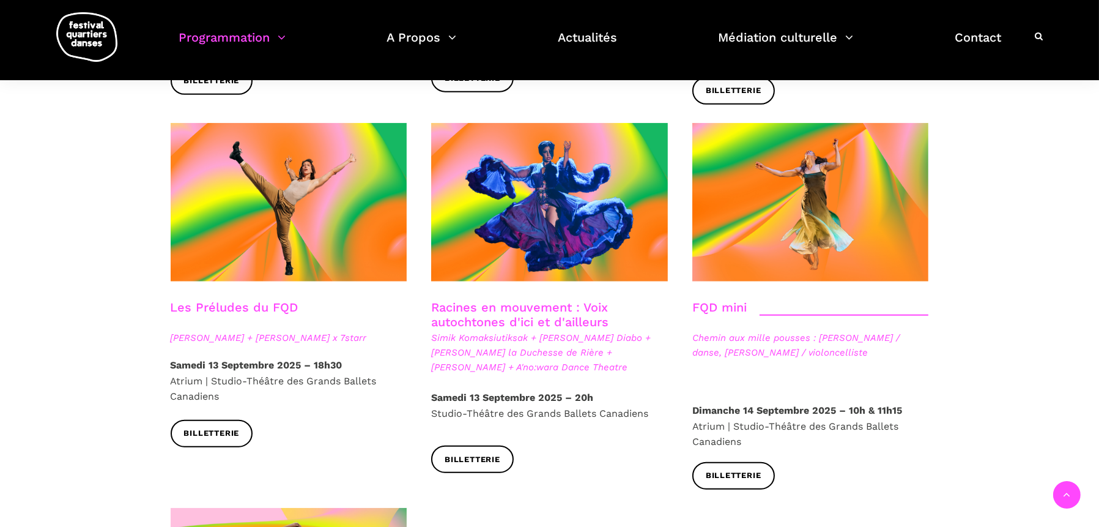
scroll to position [1712, 0]
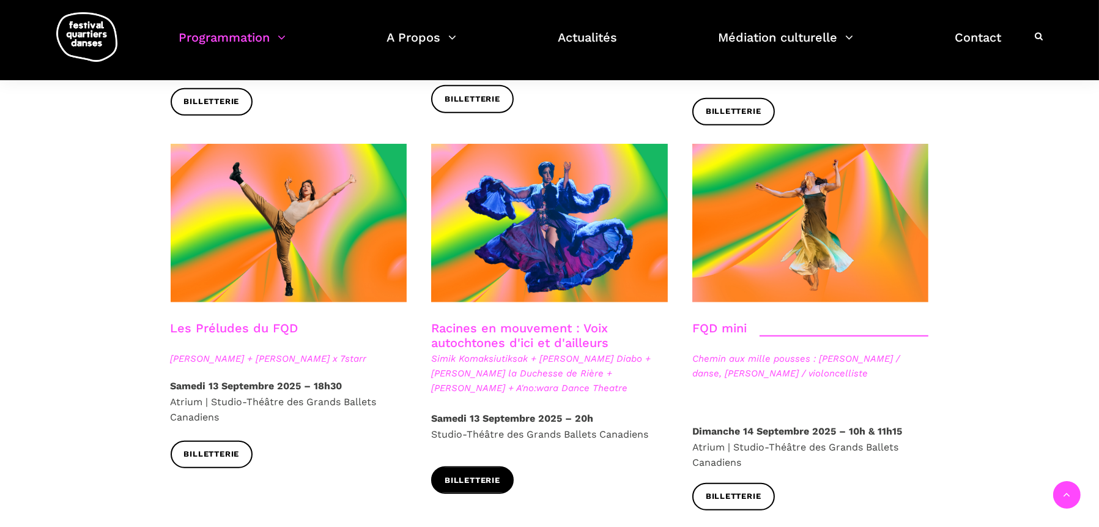
click at [462, 474] on span "Billetterie" at bounding box center [473, 480] width 56 height 13
click at [739, 320] on link "FQD mini" at bounding box center [719, 327] width 54 height 15
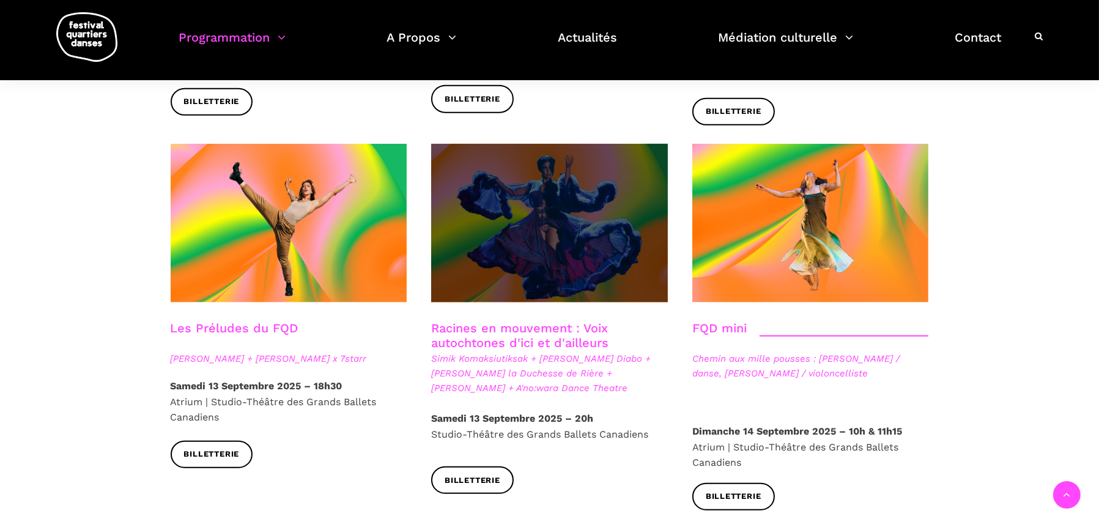
click at [522, 192] on span at bounding box center [549, 223] width 237 height 158
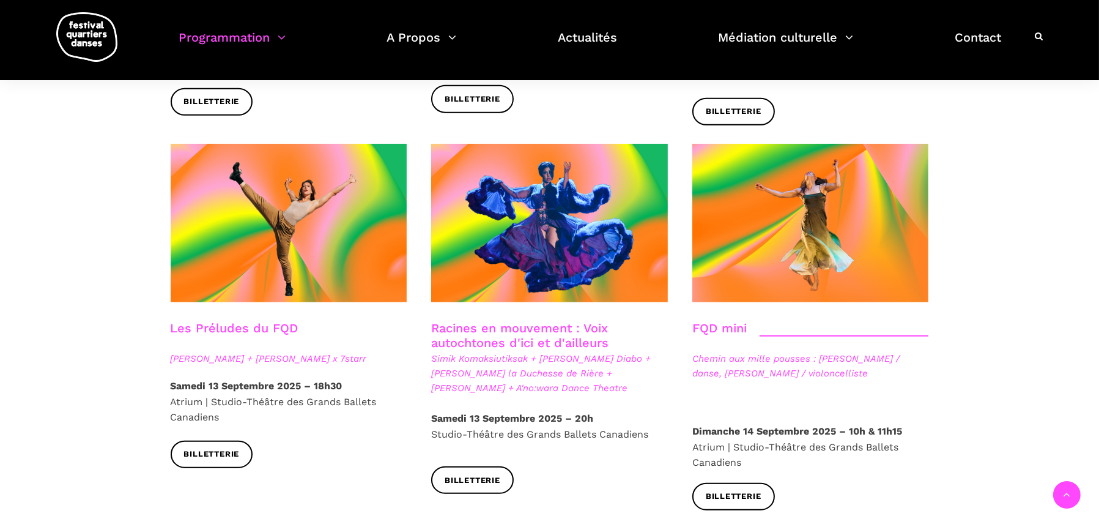
click at [554, 320] on link "Racines en mouvement : Voix autochtones d'ici et d'ailleurs" at bounding box center [519, 334] width 177 height 29
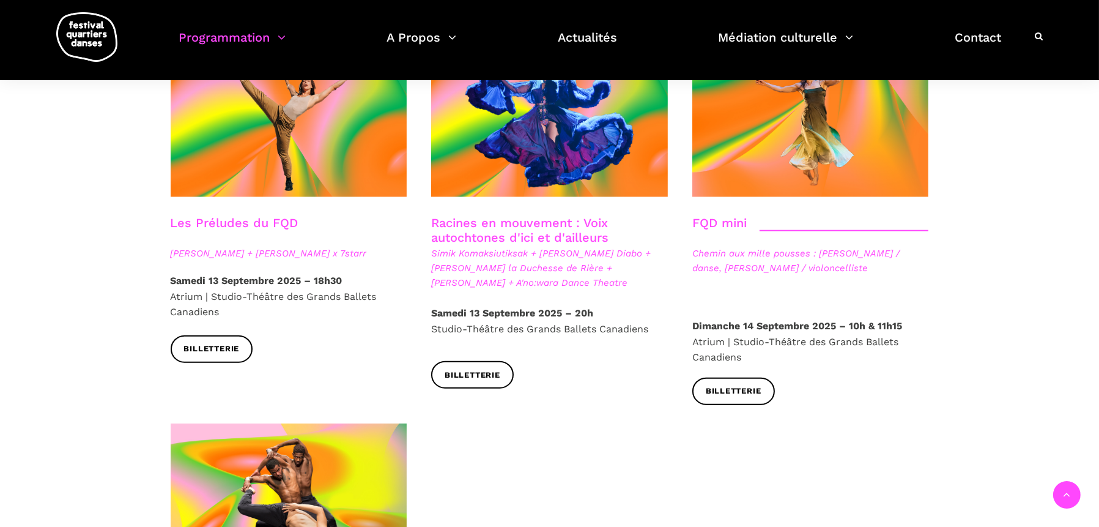
scroll to position [1896, 0]
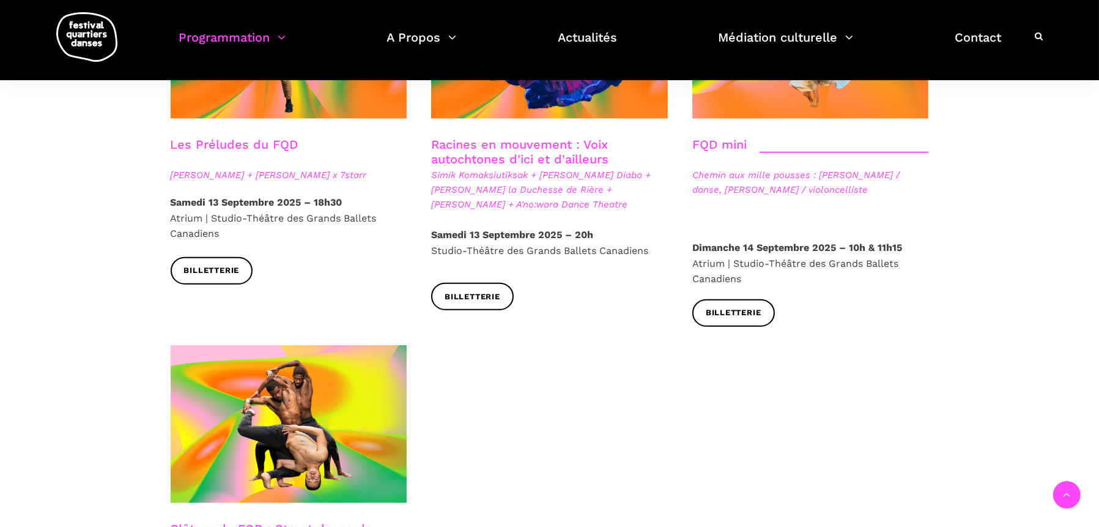
click at [744, 168] on span "Chemin aux mille pousses : Alexandra Caron / danse, Emmanuelle Lizère / violonc…" at bounding box center [810, 182] width 237 height 29
click at [742, 168] on span "Chemin aux mille pousses : Alexandra Caron / danse, Emmanuelle Lizère / violonc…" at bounding box center [810, 182] width 237 height 29
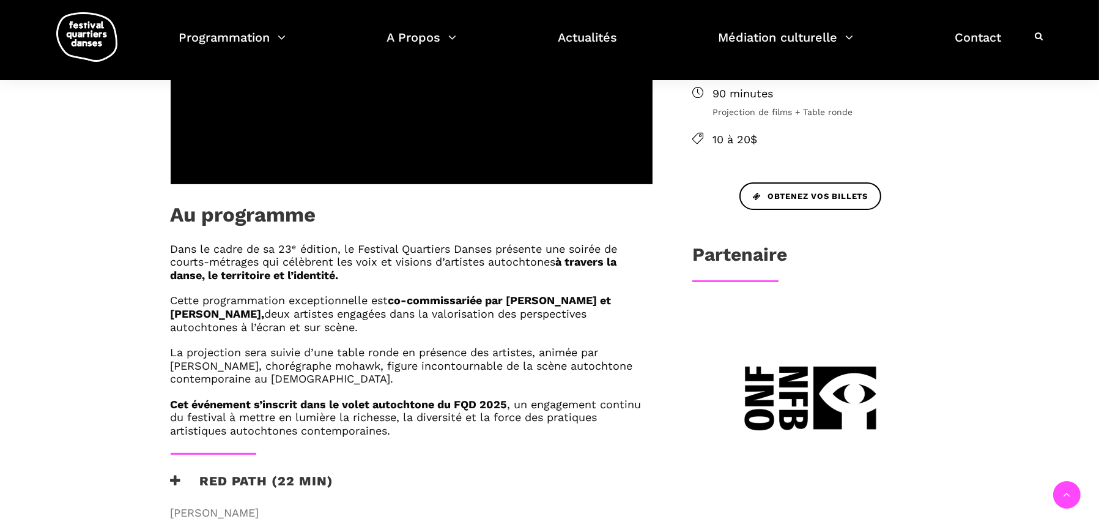
scroll to position [550, 0]
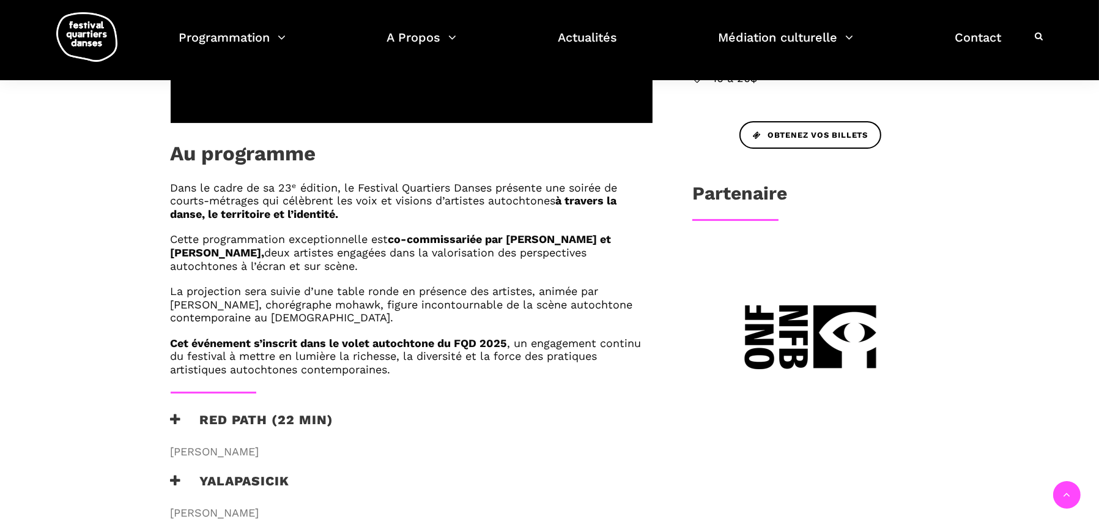
click at [181, 421] on h3 "RED PATH (22 min)" at bounding box center [252, 427] width 163 height 31
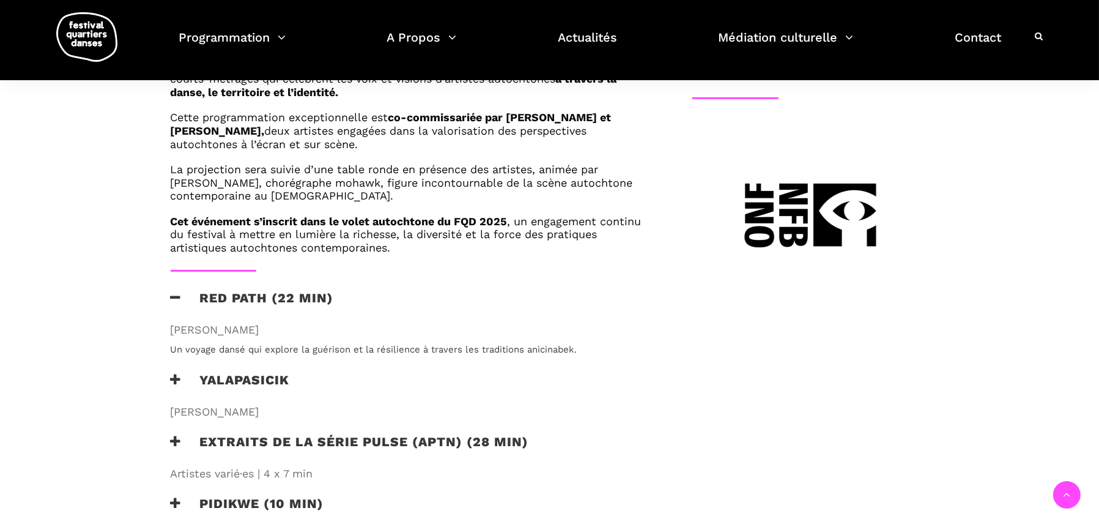
scroll to position [673, 0]
click at [240, 374] on h3 "Yalapasicik" at bounding box center [230, 386] width 119 height 31
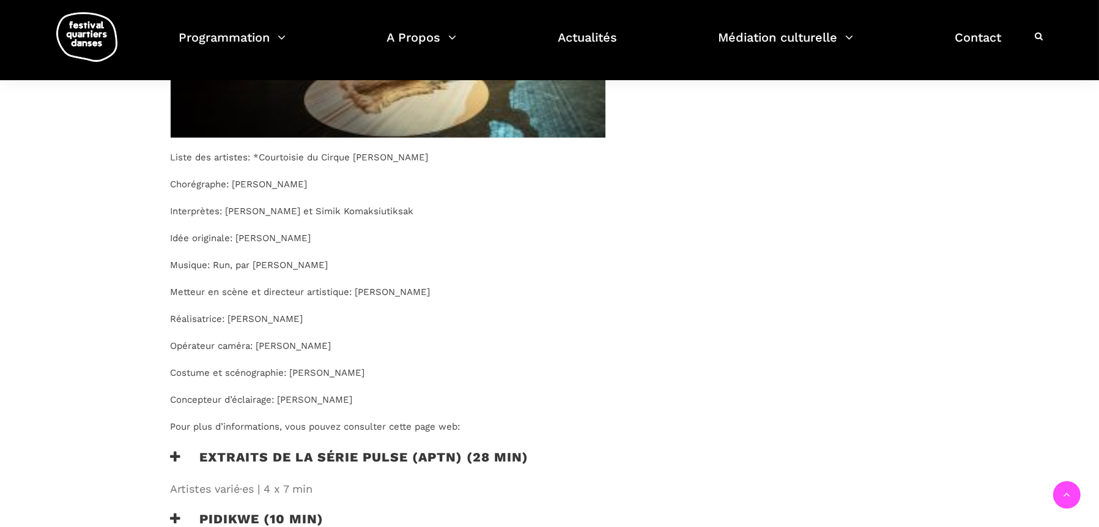
scroll to position [1407, 0]
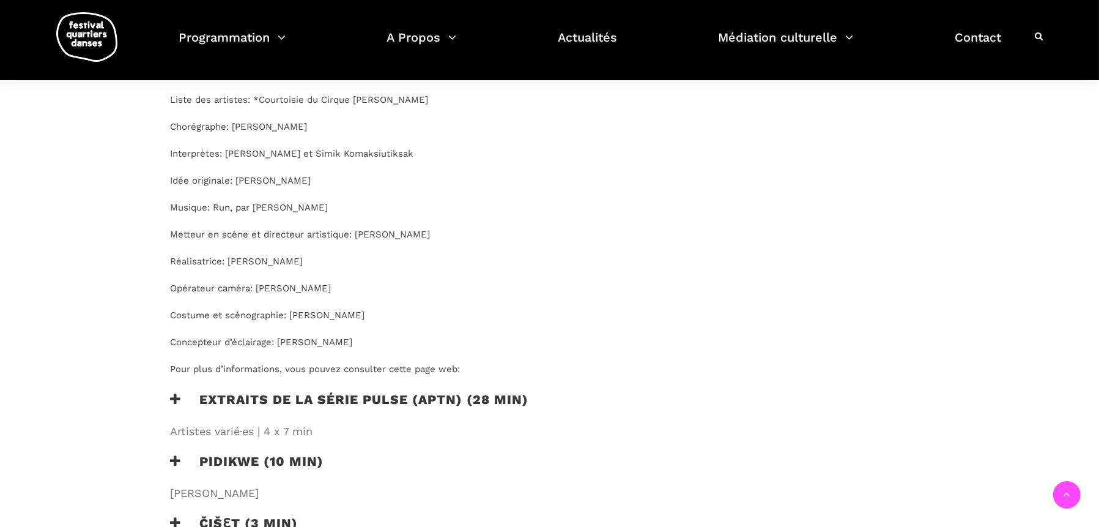
click at [207, 401] on h3 "Extraits de la série PULSE (APTN) (28 min)" at bounding box center [350, 406] width 358 height 31
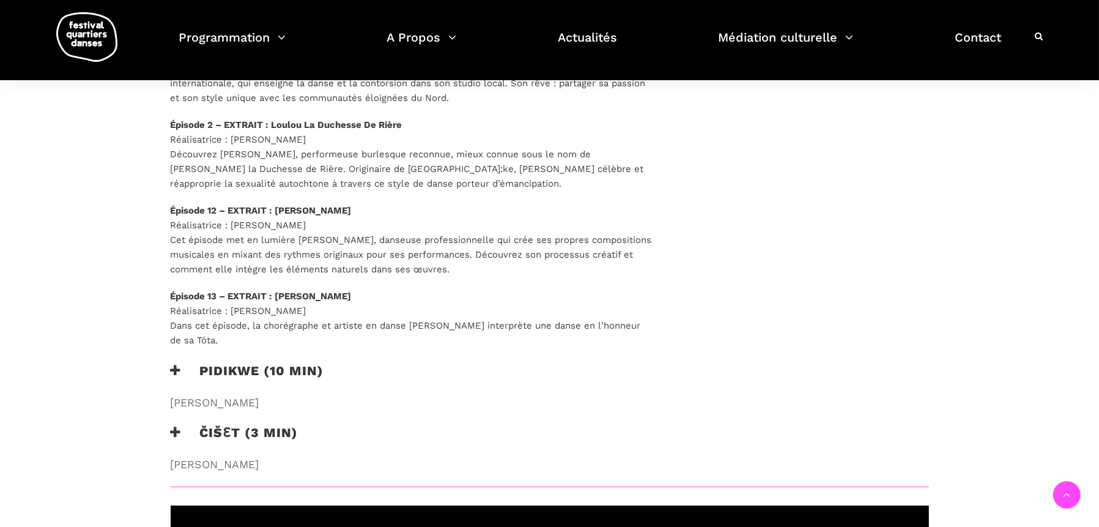
scroll to position [1896, 0]
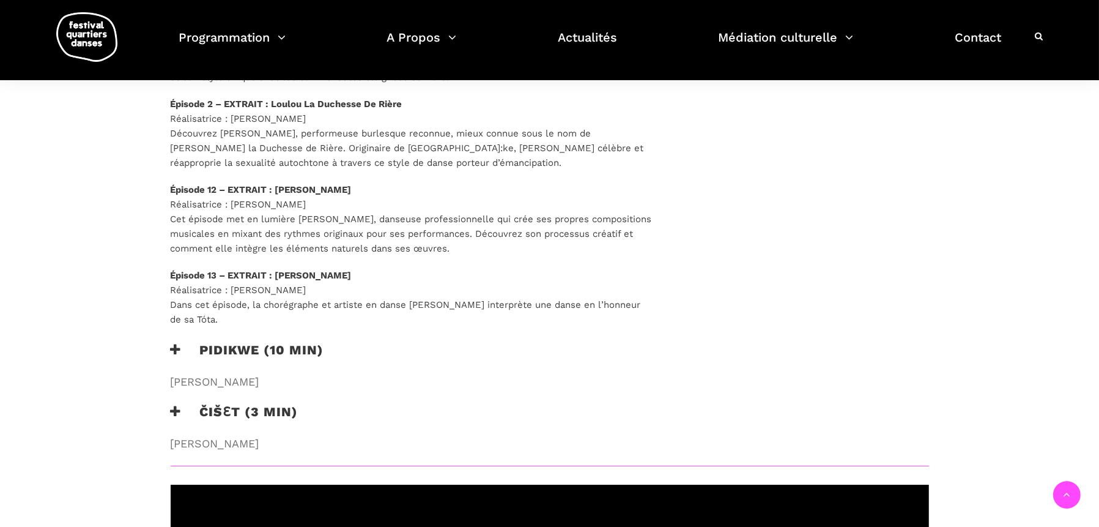
click at [185, 343] on h3 "Pidikwe (10 min)" at bounding box center [248, 357] width 154 height 31
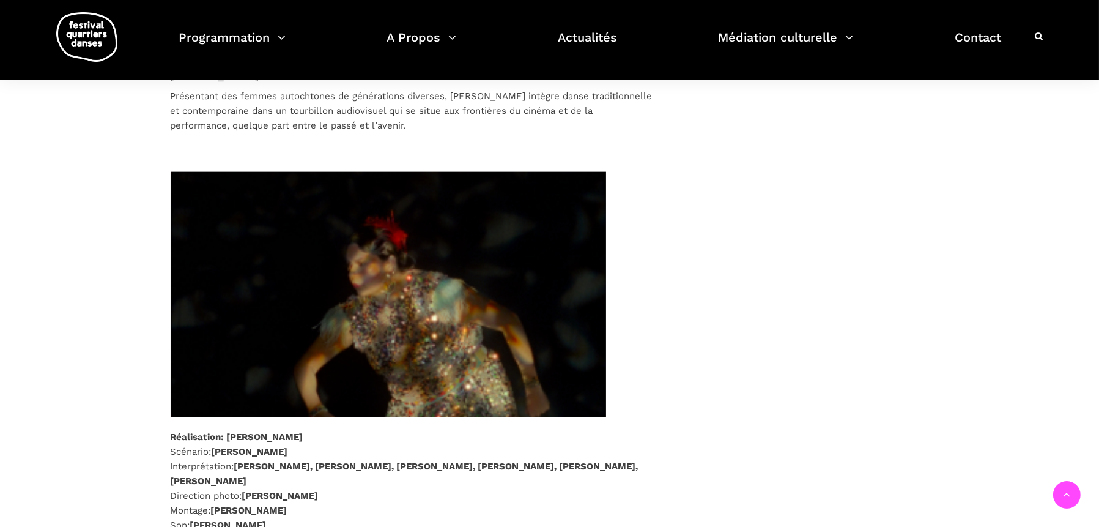
scroll to position [2324, 0]
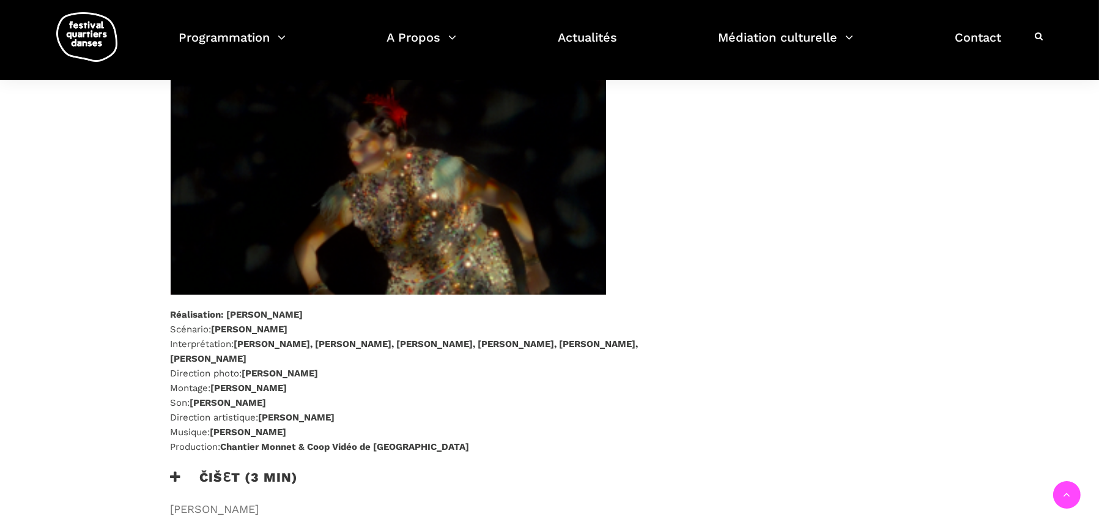
click at [180, 473] on icon at bounding box center [176, 476] width 11 height 13
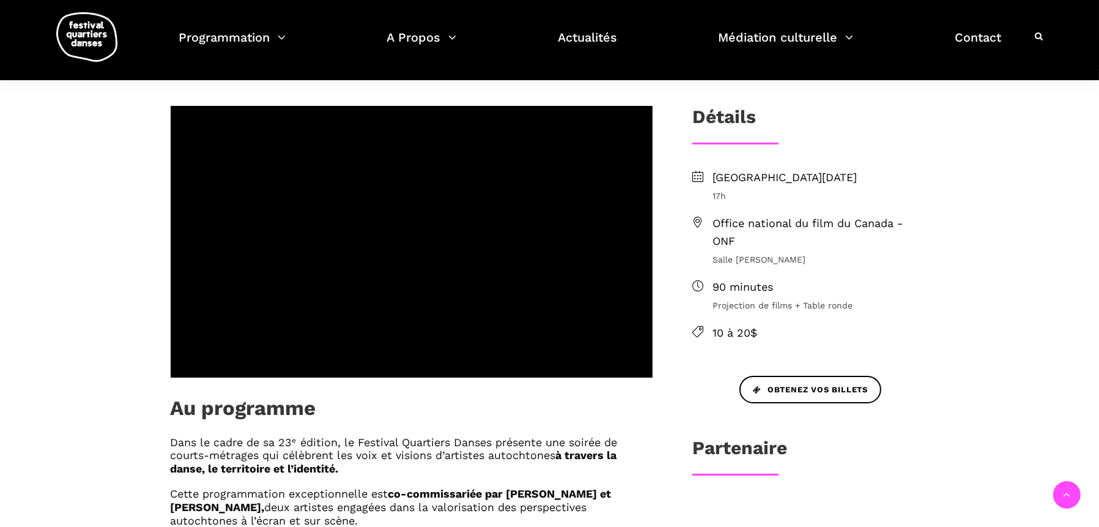
scroll to position [306, 0]
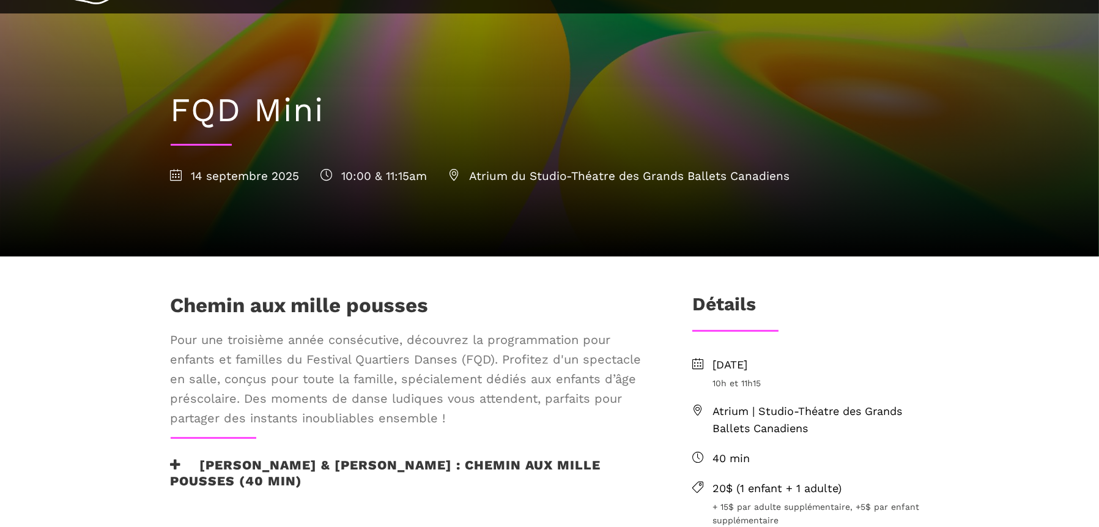
scroll to position [245, 0]
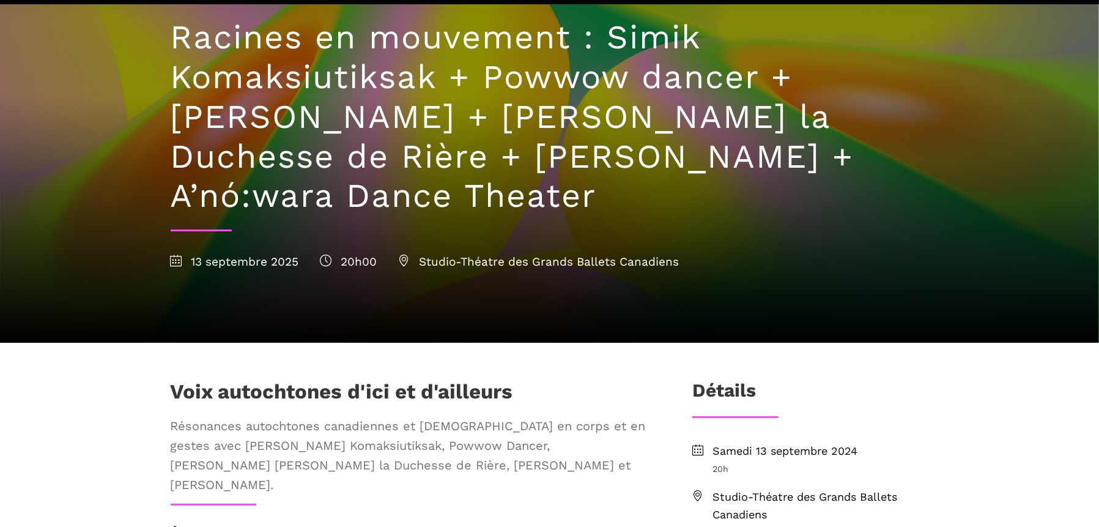
scroll to position [61, 0]
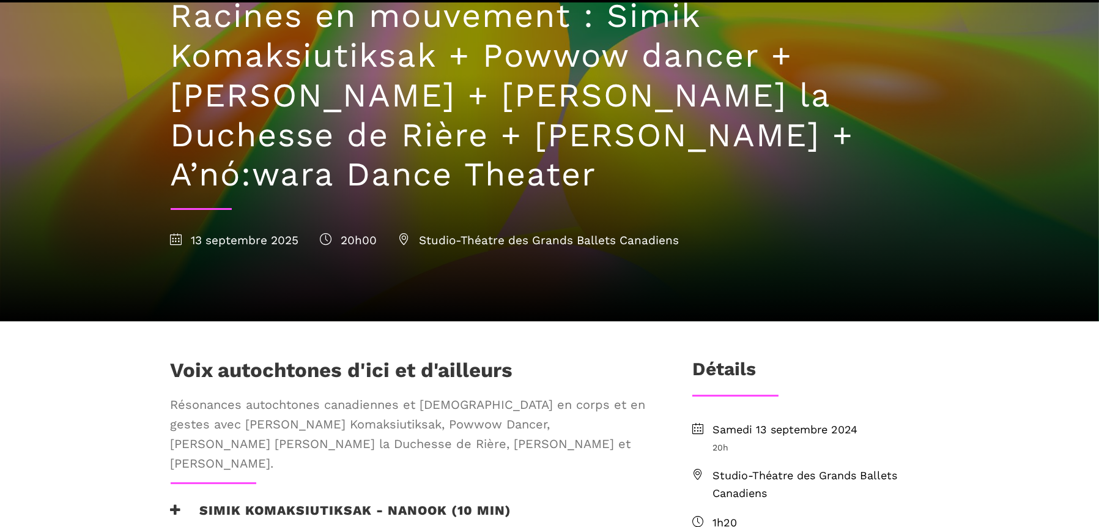
scroll to position [183, 0]
